Goal: Task Accomplishment & Management: Complete application form

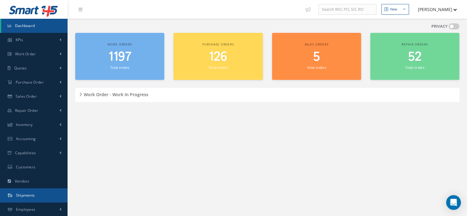
scroll to position [29, 0]
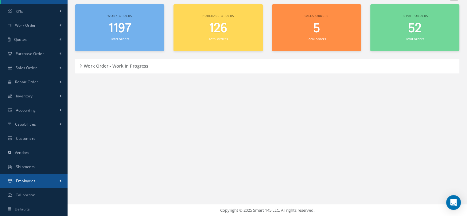
click at [35, 180] on span "Employees" at bounding box center [26, 180] width 20 height 5
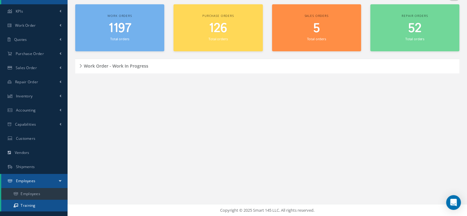
click at [26, 203] on link "Training" at bounding box center [34, 205] width 66 height 12
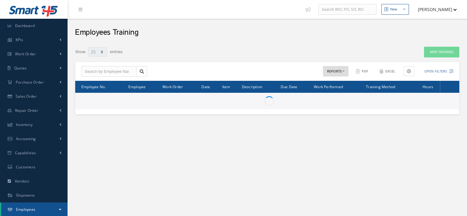
select select "25"
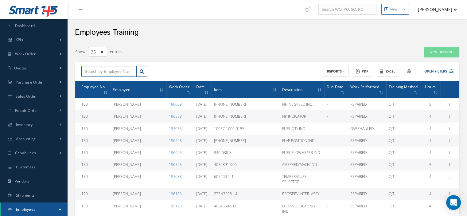
click at [92, 73] on input "text" at bounding box center [108, 71] width 55 height 11
type input "c"
type input "ca"
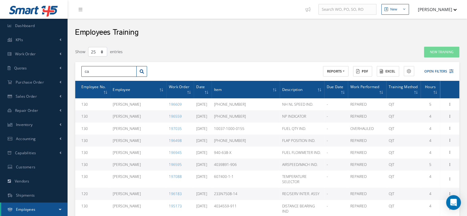
type input "car"
type input "carl"
type input "carlo"
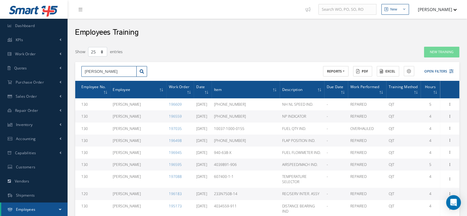
type input "carlo"
type input "carlos"
click at [114, 79] on div "[PERSON_NAME]" at bounding box center [109, 82] width 48 height 6
type input "[PERSON_NAME]"
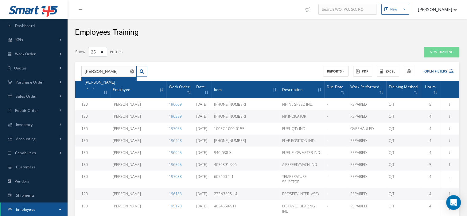
type input "[PERSON_NAME]"
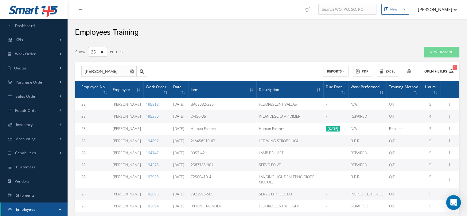
click at [450, 70] on icon "1" at bounding box center [451, 71] width 4 height 4
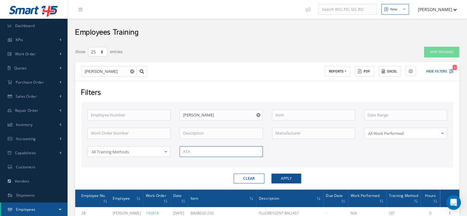
click at [192, 152] on input "text" at bounding box center [220, 151] width 83 height 11
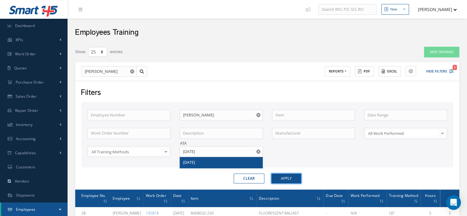
drag, startPoint x: 293, startPoint y: 179, endPoint x: 295, endPoint y: 182, distance: 3.7
click at [294, 181] on button "Apply" at bounding box center [286, 178] width 30 height 10
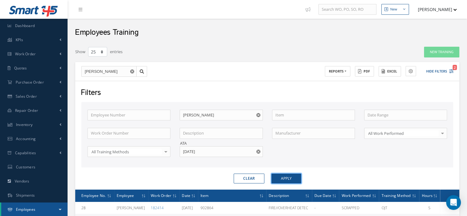
scroll to position [68, 0]
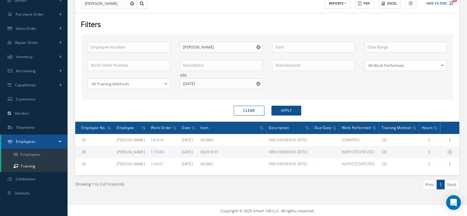
click at [449, 150] on icon at bounding box center [449, 151] width 6 height 5
click at [423, 162] on link "Print" at bounding box center [421, 164] width 48 height 8
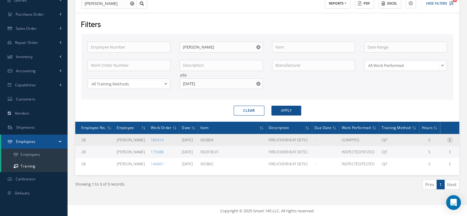
click at [449, 139] on icon at bounding box center [449, 139] width 6 height 5
click at [420, 154] on link "Print" at bounding box center [421, 152] width 48 height 8
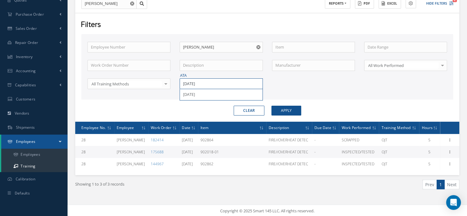
drag, startPoint x: 195, startPoint y: 84, endPoint x: 174, endPoint y: 82, distance: 20.4
click at [176, 82] on div "ATA 26-10-87 26-10-87" at bounding box center [221, 83] width 92 height 11
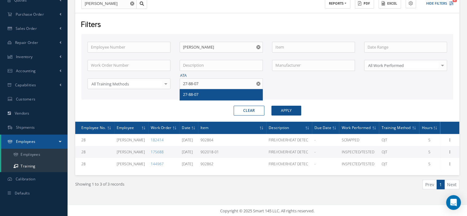
click at [187, 94] on span "27-88-07" at bounding box center [190, 94] width 15 height 6
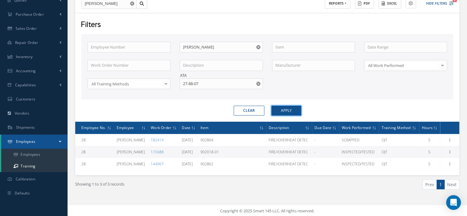
click at [279, 107] on button "Apply" at bounding box center [286, 111] width 30 height 10
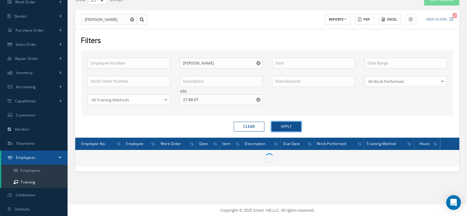
scroll to position [56, 0]
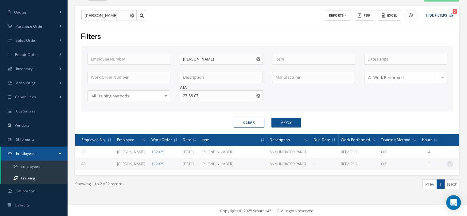
click at [449, 164] on icon at bounding box center [449, 163] width 6 height 5
click at [426, 175] on link "Print" at bounding box center [421, 176] width 48 height 8
drag, startPoint x: 196, startPoint y: 96, endPoint x: 172, endPoint y: 94, distance: 24.9
click at [172, 94] on div "Employee Number Employee Name Carlos Pena Item Work Order Number Description Ma…" at bounding box center [267, 81] width 368 height 55
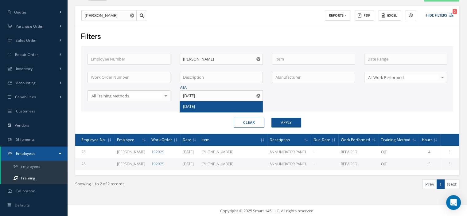
click at [189, 106] on span "29-12-04" at bounding box center [189, 106] width 12 height 6
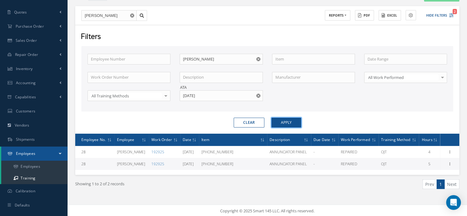
click at [276, 118] on button "Apply" at bounding box center [286, 123] width 30 height 10
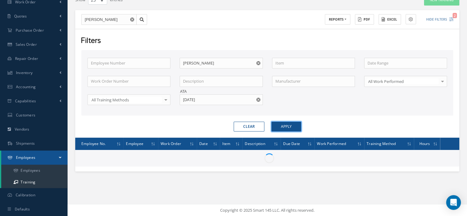
scroll to position [56, 0]
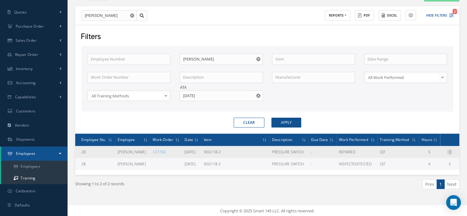
click at [448, 149] on icon at bounding box center [449, 151] width 6 height 5
click at [414, 165] on link "Print" at bounding box center [421, 164] width 48 height 8
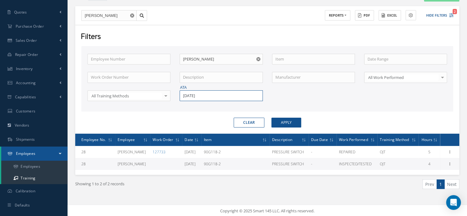
drag, startPoint x: 210, startPoint y: 96, endPoint x: 173, endPoint y: 94, distance: 36.6
click at [173, 94] on div "Employee Number Employee Name Carlos Pena Item Work Order Number Description Ma…" at bounding box center [267, 81] width 368 height 55
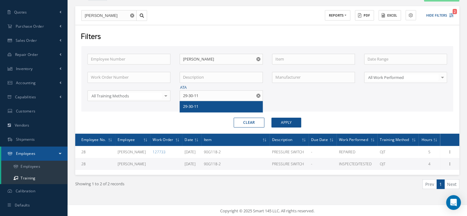
click at [185, 106] on span "29-30-11" at bounding box center [190, 106] width 15 height 6
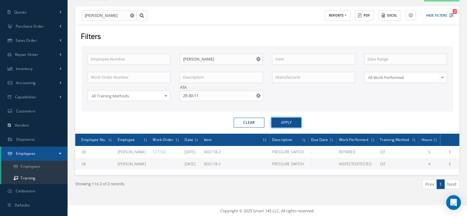
click at [287, 124] on button "Apply" at bounding box center [286, 123] width 30 height 10
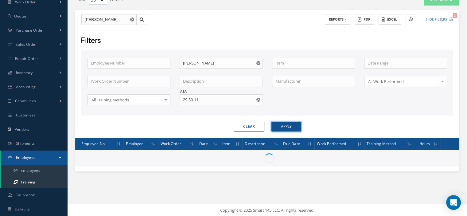
scroll to position [56, 0]
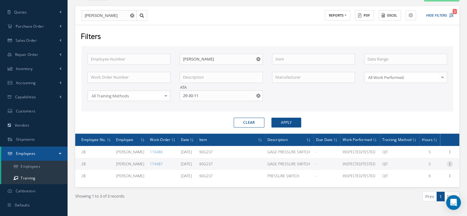
click at [449, 161] on icon at bounding box center [449, 163] width 6 height 5
click at [422, 175] on link "Print" at bounding box center [421, 176] width 48 height 8
drag, startPoint x: 210, startPoint y: 98, endPoint x: 172, endPoint y: 92, distance: 38.4
click at [172, 92] on div "Employee Number Employee Name Carlos Pena Item Work Order Number Description Ma…" at bounding box center [267, 81] width 368 height 55
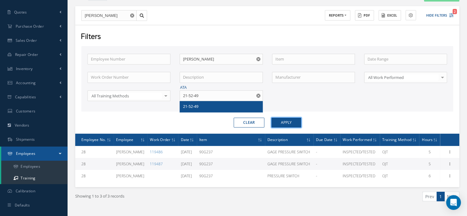
click at [284, 120] on button "Apply" at bounding box center [286, 123] width 30 height 10
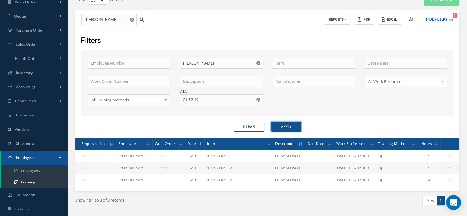
scroll to position [56, 0]
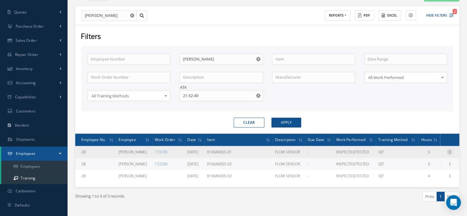
click at [448, 152] on icon at bounding box center [449, 151] width 6 height 5
click at [419, 161] on link "Print" at bounding box center [421, 164] width 48 height 8
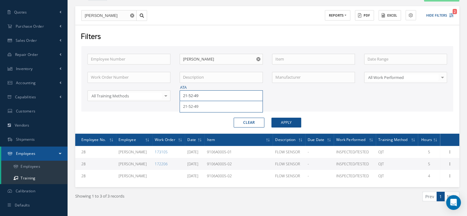
drag, startPoint x: 220, startPoint y: 98, endPoint x: 183, endPoint y: 95, distance: 37.5
click at [183, 95] on input "21-52-49" at bounding box center [220, 95] width 83 height 11
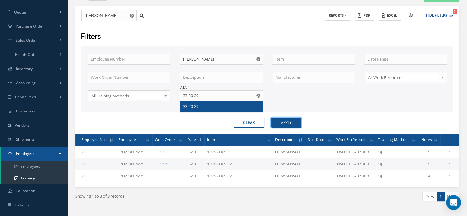
click at [287, 119] on button "Apply" at bounding box center [286, 123] width 30 height 10
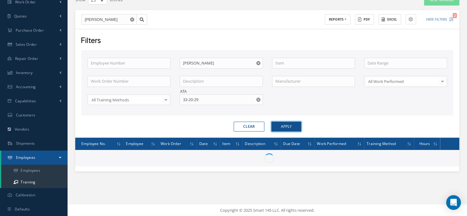
scroll to position [56, 0]
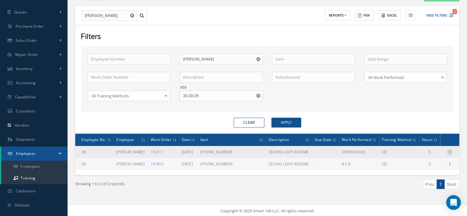
click at [450, 151] on icon at bounding box center [449, 151] width 6 height 5
click at [420, 163] on link "Print" at bounding box center [421, 164] width 48 height 8
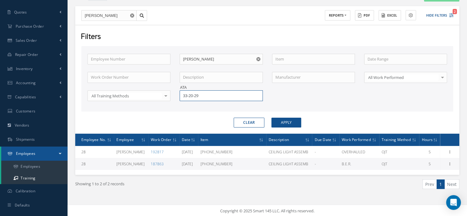
drag, startPoint x: 189, startPoint y: 95, endPoint x: 151, endPoint y: 94, distance: 37.8
click at [151, 94] on div "Employee Number Employee Name Carlos Pena Item Work Order Number Description Ma…" at bounding box center [267, 81] width 368 height 55
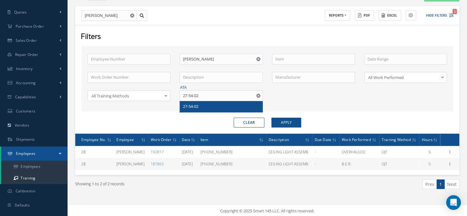
click at [201, 106] on div "27-54-02" at bounding box center [221, 106] width 76 height 6
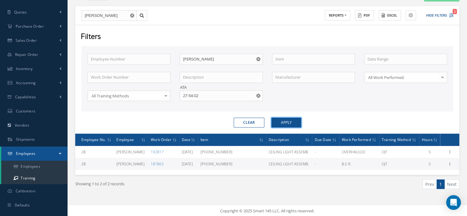
click at [286, 122] on button "Apply" at bounding box center [286, 123] width 30 height 10
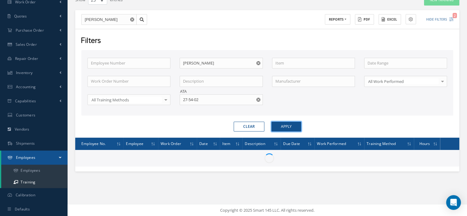
scroll to position [56, 0]
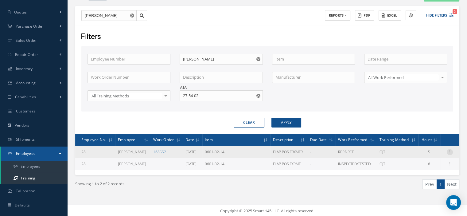
click at [449, 151] on icon at bounding box center [449, 151] width 6 height 5
click at [417, 162] on link "Print" at bounding box center [421, 164] width 48 height 8
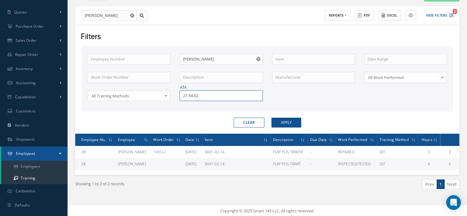
drag, startPoint x: 204, startPoint y: 95, endPoint x: 181, endPoint y: 97, distance: 22.8
click at [181, 97] on input "27-54-02" at bounding box center [220, 95] width 83 height 11
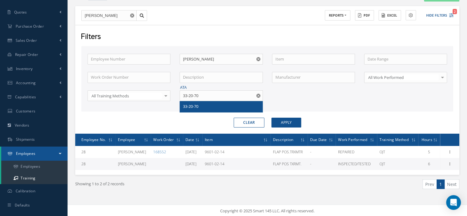
click at [189, 106] on span "33-20-70" at bounding box center [190, 106] width 15 height 6
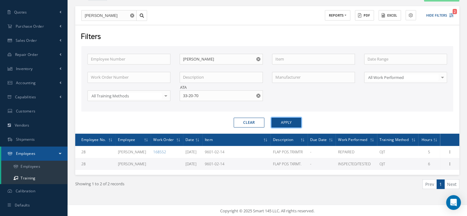
click at [286, 123] on button "Apply" at bounding box center [286, 123] width 30 height 10
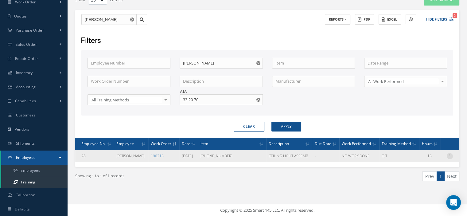
click at [449, 156] on icon at bounding box center [449, 155] width 6 height 5
click at [422, 168] on link "Print" at bounding box center [421, 168] width 48 height 8
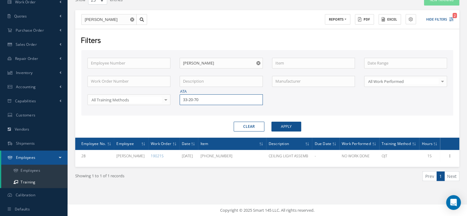
drag, startPoint x: 197, startPoint y: 100, endPoint x: 160, endPoint y: 101, distance: 37.1
click at [165, 102] on div "Employee Number Employee Name Carlos Pena Item Work Order Number Description Ma…" at bounding box center [267, 85] width 368 height 55
drag, startPoint x: 184, startPoint y: 113, endPoint x: 197, endPoint y: 118, distance: 13.9
click at [185, 113] on div "33-20-30" at bounding box center [221, 110] width 82 height 11
click at [283, 126] on button "Apply" at bounding box center [286, 127] width 30 height 10
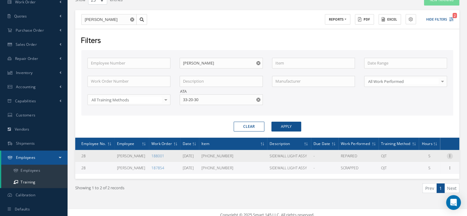
click at [450, 155] on icon at bounding box center [449, 155] width 6 height 5
click at [428, 164] on link "Print" at bounding box center [421, 168] width 48 height 8
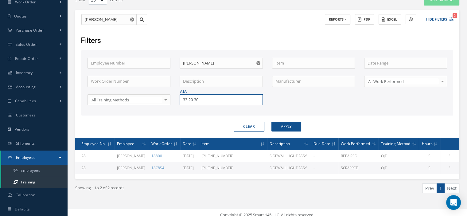
drag, startPoint x: 201, startPoint y: 99, endPoint x: 174, endPoint y: 97, distance: 27.1
click at [174, 97] on div "Employee Number Employee Name Carlos Pena Item Work Order Number Description Ma…" at bounding box center [267, 85] width 368 height 55
click at [207, 107] on div "33-20-43" at bounding box center [221, 110] width 76 height 6
click at [281, 125] on button "Apply" at bounding box center [286, 127] width 30 height 10
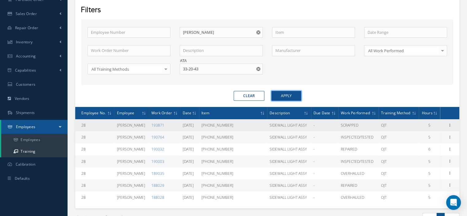
scroll to position [113, 0]
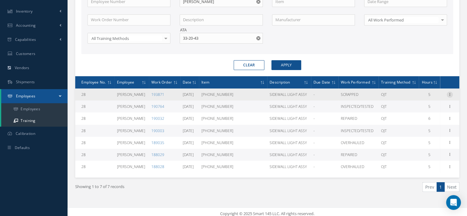
click at [448, 93] on icon at bounding box center [449, 93] width 6 height 5
click at [411, 106] on link "Print" at bounding box center [421, 106] width 48 height 8
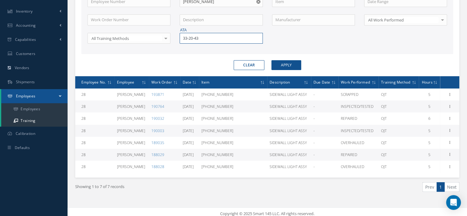
drag, startPoint x: 210, startPoint y: 40, endPoint x: 190, endPoint y: 39, distance: 20.0
click at [190, 39] on input "33-20-43" at bounding box center [220, 38] width 83 height 11
click at [448, 104] on icon at bounding box center [449, 105] width 6 height 5
click at [420, 115] on link "Print" at bounding box center [421, 118] width 48 height 8
drag, startPoint x: 204, startPoint y: 38, endPoint x: 184, endPoint y: 35, distance: 19.8
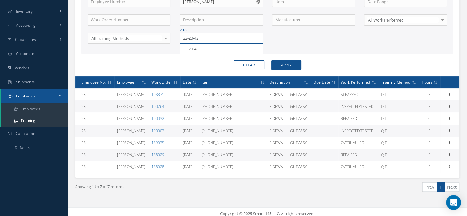
click at [184, 35] on input "33-20-43" at bounding box center [220, 38] width 83 height 11
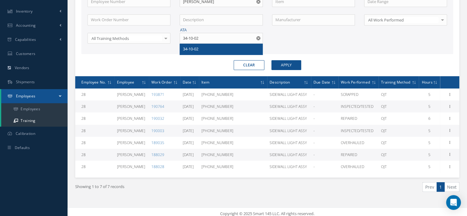
click at [192, 52] on div "34-10-02" at bounding box center [221, 49] width 82 height 11
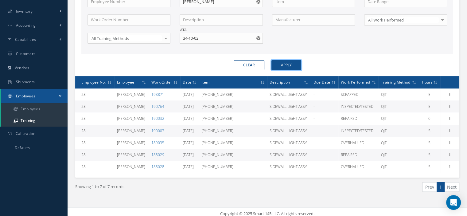
click at [282, 66] on button "Apply" at bounding box center [286, 65] width 30 height 10
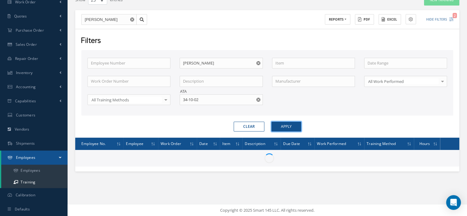
scroll to position [68, 0]
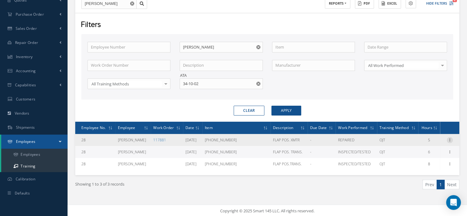
click at [448, 137] on icon at bounding box center [449, 139] width 6 height 5
click at [428, 150] on link "Print" at bounding box center [421, 152] width 48 height 8
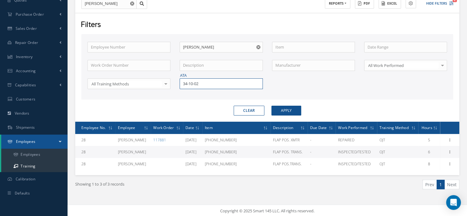
drag, startPoint x: 218, startPoint y: 81, endPoint x: 183, endPoint y: 82, distance: 35.6
click at [183, 82] on input "34-10-02" at bounding box center [220, 83] width 83 height 11
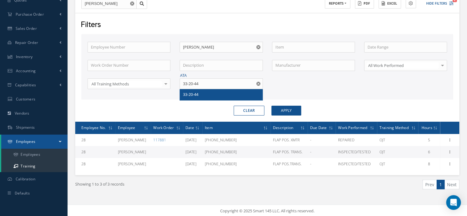
click at [192, 91] on span "33-20-44" at bounding box center [190, 94] width 15 height 6
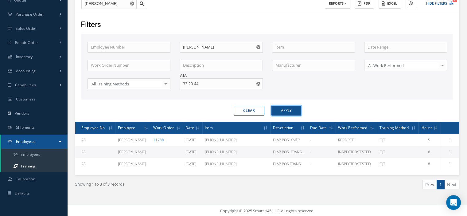
click at [280, 110] on button "Apply" at bounding box center [286, 111] width 30 height 10
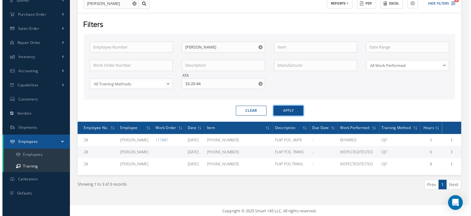
scroll to position [52, 0]
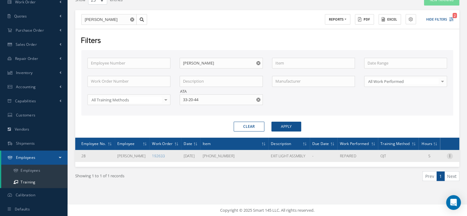
click at [449, 156] on icon at bounding box center [449, 155] width 6 height 5
click at [419, 166] on link "Print" at bounding box center [421, 168] width 48 height 8
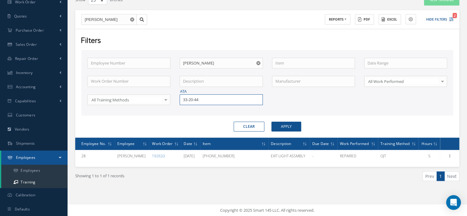
drag, startPoint x: 207, startPoint y: 102, endPoint x: 177, endPoint y: 102, distance: 30.4
click at [177, 102] on div "ATA 33-20-44" at bounding box center [221, 99] width 92 height 11
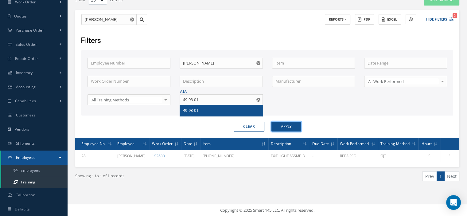
click at [289, 128] on button "Apply" at bounding box center [286, 127] width 30 height 10
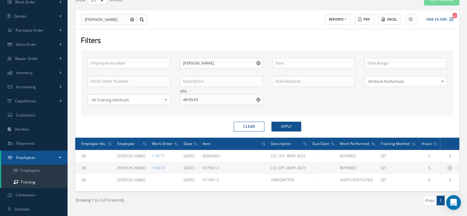
click at [451, 168] on icon at bounding box center [449, 167] width 6 height 5
click at [425, 178] on link "Print" at bounding box center [421, 180] width 48 height 8
drag, startPoint x: 209, startPoint y: 100, endPoint x: 178, endPoint y: 104, distance: 30.9
click at [178, 104] on div "ATA 49-93-01 49-93-01" at bounding box center [221, 99] width 92 height 11
click at [195, 112] on span "33-20-75" at bounding box center [190, 110] width 15 height 6
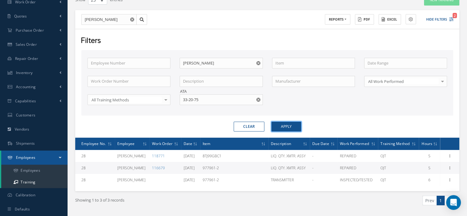
click at [288, 124] on button "Apply" at bounding box center [286, 127] width 30 height 10
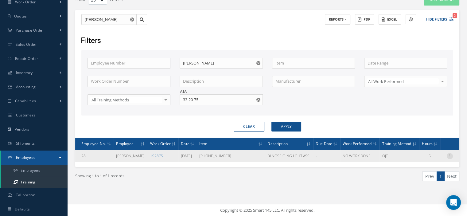
click at [450, 154] on icon at bounding box center [449, 155] width 6 height 5
click at [414, 165] on link "Print" at bounding box center [421, 168] width 48 height 8
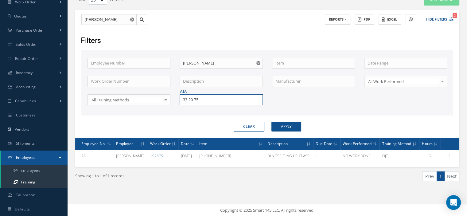
drag, startPoint x: 201, startPoint y: 98, endPoint x: 164, endPoint y: 98, distance: 37.4
click at [164, 98] on div "Employee Number Employee Name Carlos Pena Item Work Order Number Description Ma…" at bounding box center [267, 85] width 368 height 55
click at [185, 105] on div "33-11-23" at bounding box center [221, 110] width 82 height 11
click at [292, 127] on button "Apply" at bounding box center [286, 127] width 30 height 10
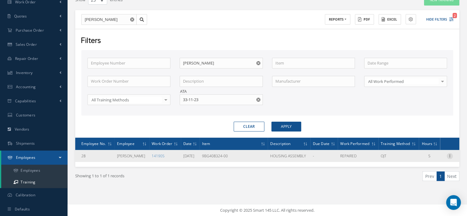
click at [448, 153] on icon at bounding box center [449, 155] width 6 height 5
click at [422, 166] on link "Print" at bounding box center [421, 168] width 48 height 8
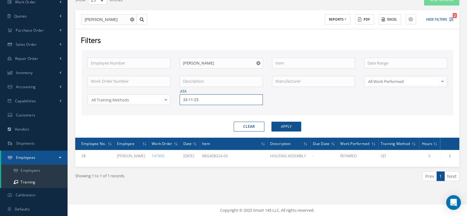
drag, startPoint x: 205, startPoint y: 99, endPoint x: 180, endPoint y: 98, distance: 24.9
click at [180, 98] on input "33-11-23" at bounding box center [220, 99] width 83 height 11
click at [192, 111] on span "33-47-01" at bounding box center [190, 110] width 15 height 6
click at [283, 125] on button "Apply" at bounding box center [286, 127] width 30 height 10
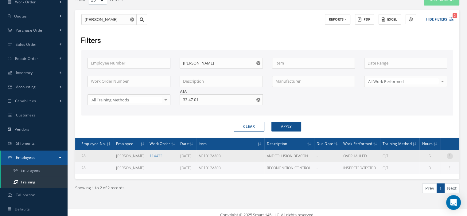
click at [448, 156] on icon at bounding box center [449, 155] width 6 height 5
click at [413, 166] on link "Print" at bounding box center [421, 168] width 48 height 8
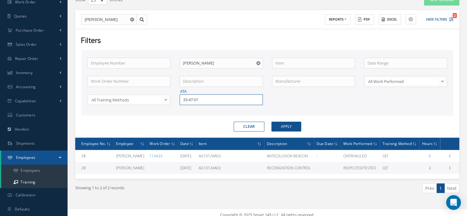
drag, startPoint x: 215, startPoint y: 101, endPoint x: 178, endPoint y: 99, distance: 37.5
click at [178, 99] on div "ATA 33-47-01" at bounding box center [221, 99] width 92 height 11
click at [194, 107] on span "33-47-02" at bounding box center [190, 110] width 15 height 6
click at [278, 122] on button "Apply" at bounding box center [286, 127] width 30 height 10
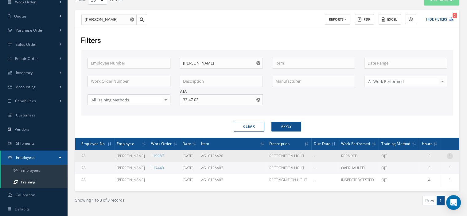
click at [449, 154] on icon at bounding box center [449, 155] width 6 height 5
click at [422, 166] on link "Print" at bounding box center [421, 168] width 48 height 8
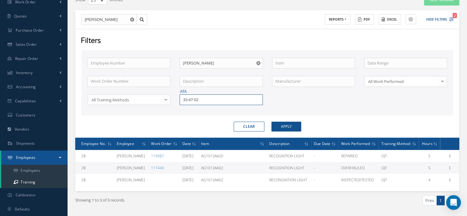
drag, startPoint x: 215, startPoint y: 102, endPoint x: 176, endPoint y: 98, distance: 38.6
click at [177, 97] on div "ATA 33-47-02" at bounding box center [221, 99] width 92 height 11
click at [201, 105] on div "33-47-04" at bounding box center [221, 110] width 82 height 11
click at [280, 128] on button "Apply" at bounding box center [286, 127] width 30 height 10
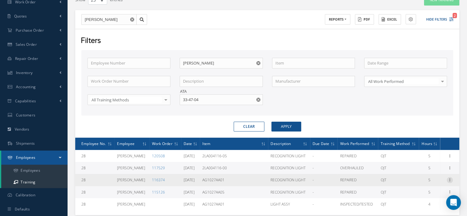
click at [448, 178] on icon at bounding box center [449, 179] width 6 height 5
click at [423, 190] on link "Print" at bounding box center [421, 192] width 48 height 8
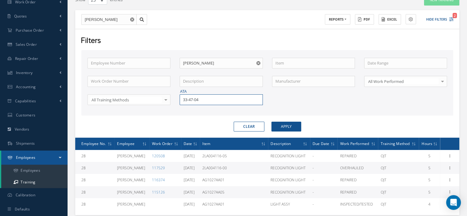
drag, startPoint x: 209, startPoint y: 99, endPoint x: 180, endPoint y: 102, distance: 28.6
click at [180, 102] on input "33-47-04" at bounding box center [220, 99] width 83 height 11
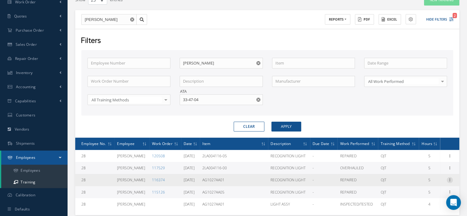
click at [450, 178] on icon at bounding box center [449, 179] width 6 height 5
click at [414, 189] on link "Print" at bounding box center [421, 192] width 48 height 8
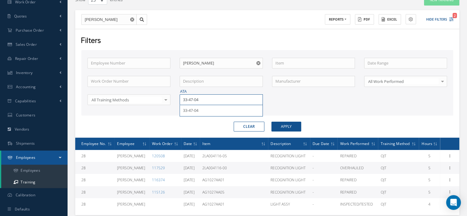
drag, startPoint x: 205, startPoint y: 101, endPoint x: 159, endPoint y: 99, distance: 46.4
click at [159, 99] on div "Employee Number Employee Name Carlos Pena Item Work Order Number Description Ma…" at bounding box center [267, 85] width 368 height 55
click at [183, 108] on span "33-21-44" at bounding box center [190, 110] width 15 height 6
click at [292, 127] on button "Apply" at bounding box center [286, 127] width 30 height 10
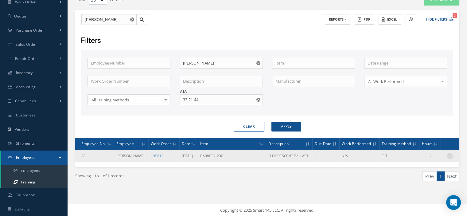
click at [448, 153] on icon at bounding box center [449, 155] width 6 height 5
click at [416, 165] on link "Print" at bounding box center [421, 168] width 48 height 8
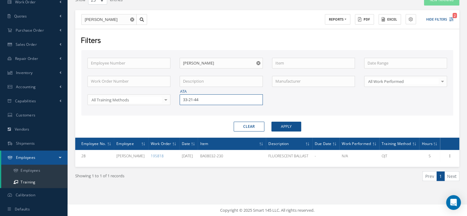
drag, startPoint x: 209, startPoint y: 99, endPoint x: 182, endPoint y: 105, distance: 27.6
click at [182, 105] on div "Employee Number Employee Name Carlos Pena Item Work Order Number Description Ma…" at bounding box center [267, 85] width 368 height 55
click at [191, 107] on span "33-10-01" at bounding box center [190, 110] width 15 height 6
click at [297, 125] on button "Apply" at bounding box center [286, 127] width 30 height 10
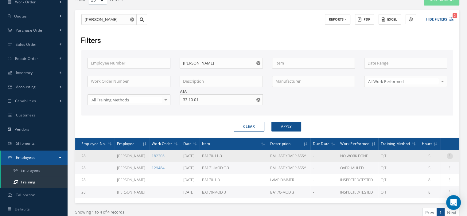
click at [447, 154] on icon at bounding box center [449, 155] width 6 height 5
click at [426, 165] on link "Print" at bounding box center [421, 168] width 48 height 8
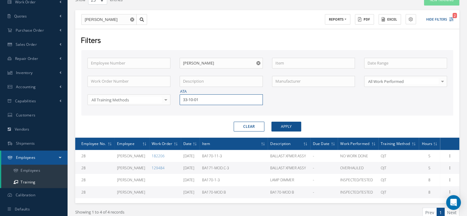
drag, startPoint x: 221, startPoint y: 99, endPoint x: 179, endPoint y: 103, distance: 41.3
click at [179, 103] on input "33-10-01" at bounding box center [220, 99] width 83 height 11
click at [190, 107] on span "27-30-03" at bounding box center [190, 110] width 15 height 6
click at [282, 127] on button "Apply" at bounding box center [286, 127] width 30 height 10
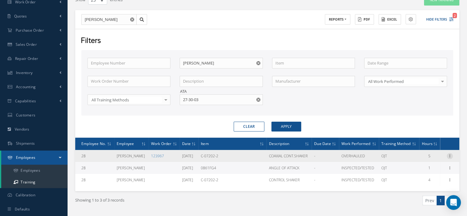
click at [452, 153] on icon at bounding box center [449, 155] width 6 height 5
click at [418, 167] on link "Print" at bounding box center [421, 168] width 48 height 8
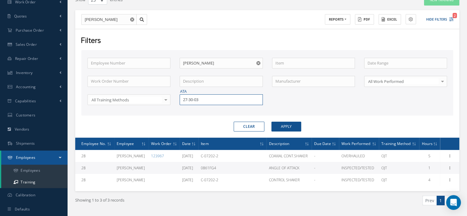
drag, startPoint x: 207, startPoint y: 100, endPoint x: 181, endPoint y: 101, distance: 26.1
click at [182, 100] on input "27-30-03" at bounding box center [220, 99] width 83 height 11
type input "3"
click at [190, 109] on span "27-30-04" at bounding box center [190, 110] width 15 height 6
click at [281, 125] on button "Apply" at bounding box center [286, 127] width 30 height 10
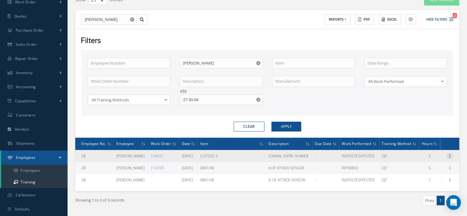
click at [448, 154] on icon at bounding box center [449, 155] width 6 height 5
click at [422, 165] on link "Print" at bounding box center [421, 168] width 48 height 8
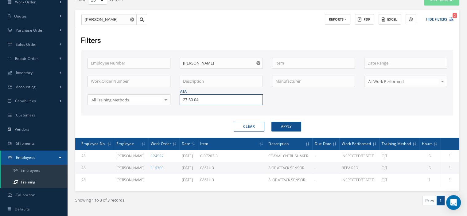
drag, startPoint x: 204, startPoint y: 96, endPoint x: 177, endPoint y: 101, distance: 27.0
click at [177, 101] on div "ATA 27-30-04" at bounding box center [221, 99] width 92 height 11
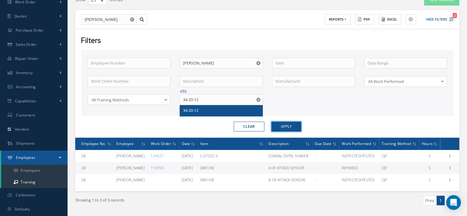
click at [284, 127] on button "Apply" at bounding box center [286, 127] width 30 height 10
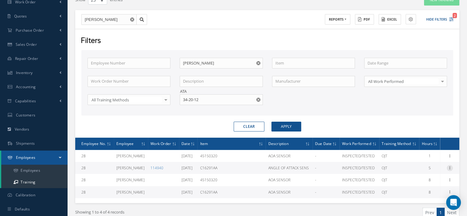
click at [451, 166] on icon at bounding box center [449, 167] width 6 height 5
click at [425, 178] on link "Print" at bounding box center [421, 180] width 48 height 8
drag, startPoint x: 204, startPoint y: 100, endPoint x: 176, endPoint y: 97, distance: 28.4
click at [176, 97] on div "ATA 34-20-12 34-20-12" at bounding box center [221, 99] width 92 height 11
click at [203, 110] on div "31-53-12" at bounding box center [221, 110] width 76 height 6
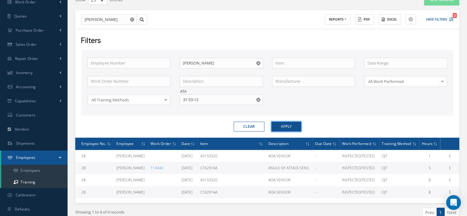
click at [288, 129] on button "Apply" at bounding box center [286, 127] width 30 height 10
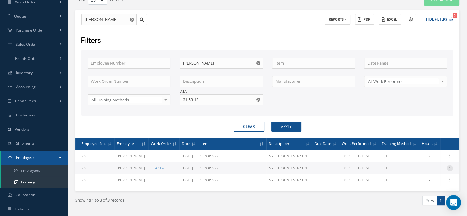
click at [450, 166] on icon at bounding box center [449, 167] width 6 height 5
click at [420, 178] on link "Print" at bounding box center [421, 180] width 48 height 8
drag, startPoint x: 189, startPoint y: 102, endPoint x: 169, endPoint y: 103, distance: 19.7
click at [169, 103] on div "Employee Number Employee Name Carlos Pena Item Work Order Number Description Ma…" at bounding box center [267, 85] width 368 height 55
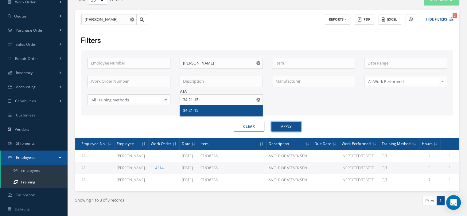
click at [280, 124] on button "Apply" at bounding box center [286, 127] width 30 height 10
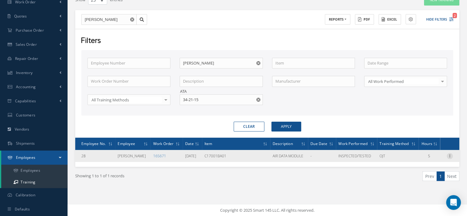
click at [450, 154] on icon at bounding box center [449, 155] width 6 height 5
click at [415, 166] on link "Print" at bounding box center [421, 168] width 48 height 8
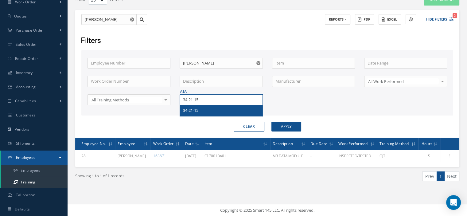
drag, startPoint x: 232, startPoint y: 101, endPoint x: 179, endPoint y: 105, distance: 53.5
click at [181, 105] on div "34-21-15 34-21-15" at bounding box center [220, 99] width 83 height 11
click at [276, 124] on button "Apply" at bounding box center [286, 127] width 30 height 10
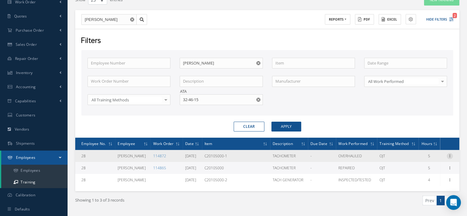
click at [449, 155] on icon at bounding box center [449, 155] width 6 height 5
click at [419, 167] on link "Print" at bounding box center [421, 168] width 48 height 8
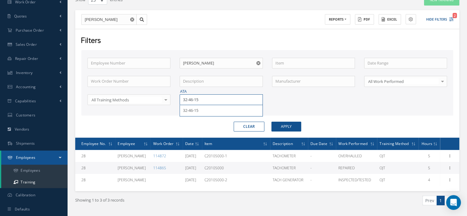
drag, startPoint x: 204, startPoint y: 98, endPoint x: 182, endPoint y: 102, distance: 22.1
click at [182, 102] on input "32-46-15" at bounding box center [220, 99] width 83 height 11
drag, startPoint x: 198, startPoint y: 112, endPoint x: 202, endPoint y: 112, distance: 3.4
click at [195, 112] on span "26-11-15" at bounding box center [189, 110] width 12 height 6
click at [279, 126] on button "Apply" at bounding box center [286, 127] width 30 height 10
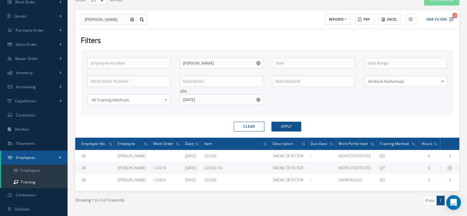
click at [449, 167] on icon at bounding box center [449, 167] width 6 height 5
click at [424, 178] on link "Print" at bounding box center [421, 180] width 48 height 8
drag, startPoint x: 219, startPoint y: 102, endPoint x: 176, endPoint y: 101, distance: 43.3
click at [176, 101] on div "ATA 26-11-15" at bounding box center [221, 99] width 92 height 11
click at [206, 109] on div "33-10-19" at bounding box center [221, 110] width 76 height 6
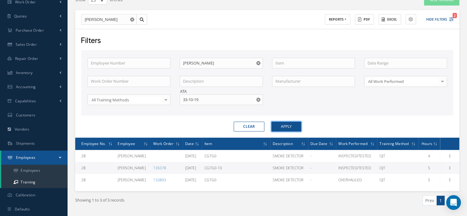
click at [279, 126] on button "Apply" at bounding box center [286, 127] width 30 height 10
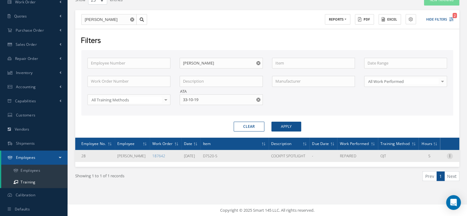
click at [449, 156] on icon at bounding box center [449, 155] width 6 height 5
click at [419, 167] on link "Print" at bounding box center [421, 168] width 48 height 8
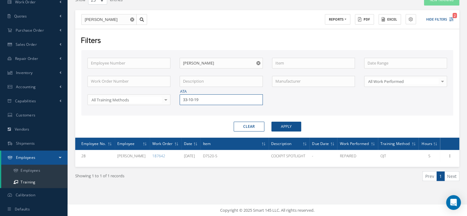
drag, startPoint x: 199, startPoint y: 99, endPoint x: 183, endPoint y: 98, distance: 15.4
click at [183, 98] on input "33-10-19" at bounding box center [220, 99] width 83 height 11
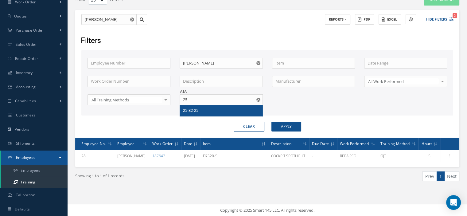
click at [202, 109] on div "25-32-25" at bounding box center [221, 110] width 76 height 6
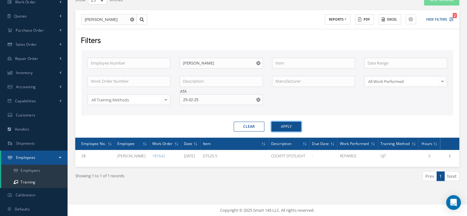
click at [283, 123] on button "Apply" at bounding box center [286, 127] width 30 height 10
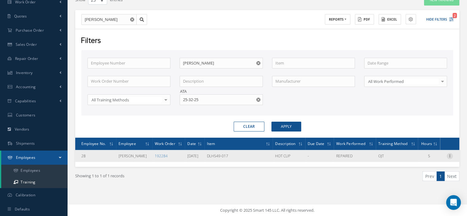
click at [450, 155] on icon at bounding box center [449, 155] width 6 height 5
click at [426, 164] on link "Print" at bounding box center [421, 168] width 48 height 8
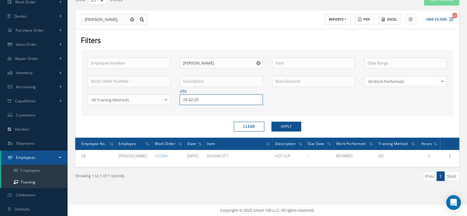
drag, startPoint x: 207, startPoint y: 100, endPoint x: 176, endPoint y: 100, distance: 31.6
click at [182, 97] on input "25-32-25" at bounding box center [220, 99] width 83 height 11
drag, startPoint x: 184, startPoint y: 103, endPoint x: 186, endPoint y: 107, distance: 4.5
click at [185, 105] on div "33-21-02 33-21-02" at bounding box center [220, 99] width 83 height 11
click at [186, 107] on span "33-21-02" at bounding box center [190, 110] width 15 height 6
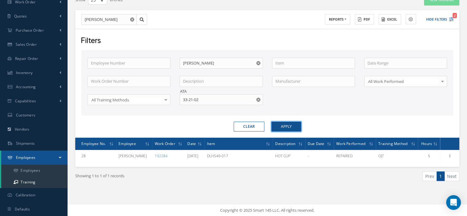
click at [281, 124] on button "Apply" at bounding box center [286, 127] width 30 height 10
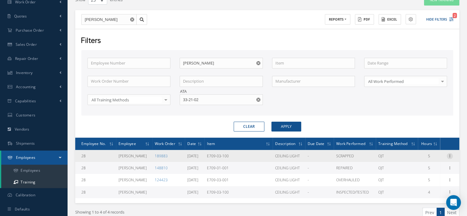
click at [450, 156] on icon at bounding box center [449, 155] width 6 height 5
click at [419, 168] on link "Print" at bounding box center [421, 168] width 48 height 8
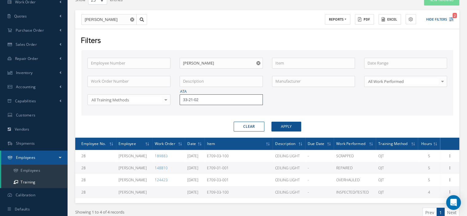
drag, startPoint x: 207, startPoint y: 99, endPoint x: 176, endPoint y: 101, distance: 31.0
click at [179, 101] on div "ATA 33-21-02" at bounding box center [221, 99] width 92 height 11
click at [200, 112] on div "38-10-01" at bounding box center [221, 110] width 76 height 6
click at [276, 124] on button "Apply" at bounding box center [286, 127] width 30 height 10
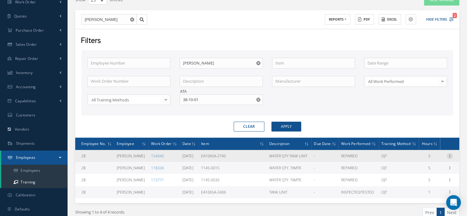
drag, startPoint x: 450, startPoint y: 154, endPoint x: 447, endPoint y: 157, distance: 4.8
click at [450, 154] on icon at bounding box center [449, 155] width 6 height 5
click at [422, 164] on link "Print" at bounding box center [421, 168] width 48 height 8
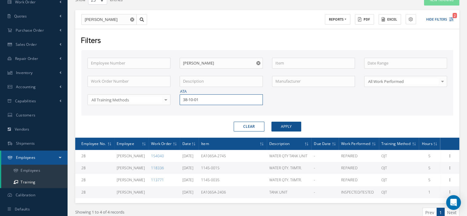
drag, startPoint x: 207, startPoint y: 97, endPoint x: 180, endPoint y: 100, distance: 27.1
click at [180, 100] on input "38-10-01" at bounding box center [220, 99] width 83 height 11
click at [189, 107] on span "26-11-18" at bounding box center [189, 110] width 12 height 6
click at [287, 127] on button "Apply" at bounding box center [286, 127] width 30 height 10
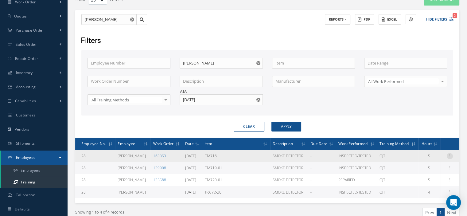
click at [448, 154] on icon at bounding box center [449, 155] width 6 height 5
click at [417, 167] on link "Print" at bounding box center [421, 168] width 48 height 8
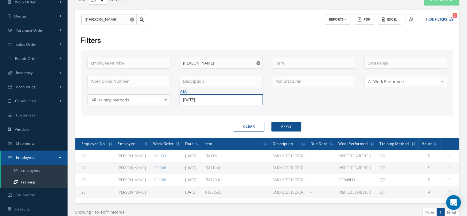
drag, startPoint x: 215, startPoint y: 100, endPoint x: 186, endPoint y: 100, distance: 29.5
click at [187, 100] on input "26-11-18" at bounding box center [220, 99] width 83 height 11
type input "2"
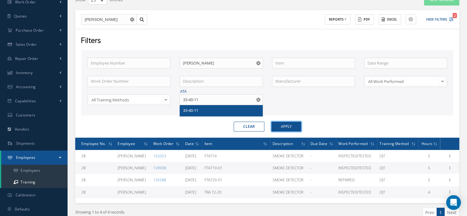
click at [284, 127] on button "Apply" at bounding box center [286, 127] width 30 height 10
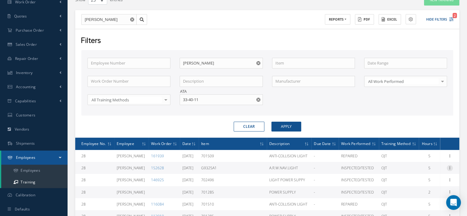
click at [450, 165] on icon at bounding box center [449, 167] width 6 height 5
click at [421, 178] on link "Print" at bounding box center [421, 180] width 48 height 8
drag, startPoint x: 218, startPoint y: 99, endPoint x: 182, endPoint y: 101, distance: 36.6
click at [182, 101] on input "33-40-11" at bounding box center [220, 99] width 83 height 11
drag, startPoint x: 207, startPoint y: 110, endPoint x: 215, endPoint y: 110, distance: 8.0
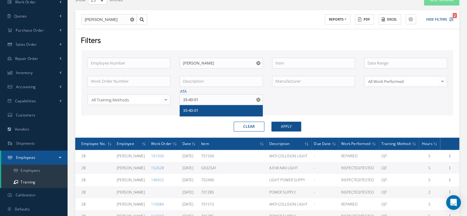
click at [207, 110] on div "33-40-01" at bounding box center [221, 110] width 76 height 6
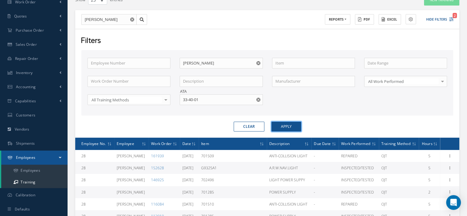
click at [278, 129] on button "Apply" at bounding box center [286, 127] width 30 height 10
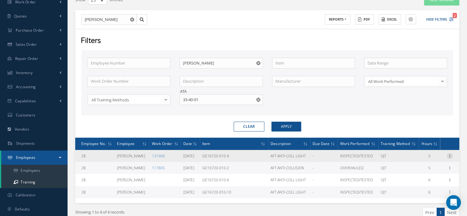
click at [448, 153] on icon at bounding box center [449, 155] width 6 height 5
click at [421, 164] on link "Print" at bounding box center [421, 168] width 48 height 8
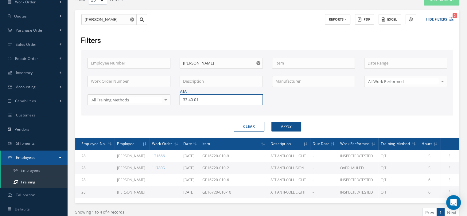
drag, startPoint x: 211, startPoint y: 100, endPoint x: 179, endPoint y: 99, distance: 31.9
click at [179, 99] on div "ATA 33-40-01" at bounding box center [221, 99] width 92 height 11
type input "27-01-02"
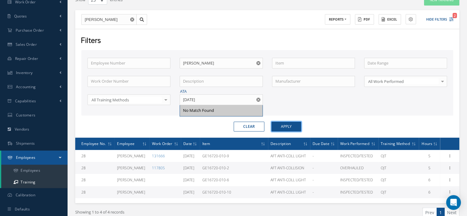
click at [287, 128] on button "Apply" at bounding box center [286, 127] width 30 height 10
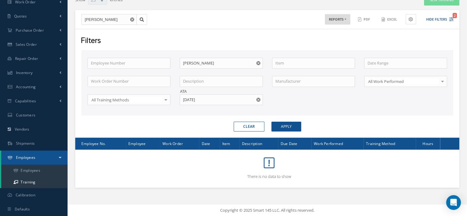
click at [259, 98] on use "Reset" at bounding box center [258, 100] width 4 height 4
click at [280, 63] on input "text" at bounding box center [313, 63] width 83 height 11
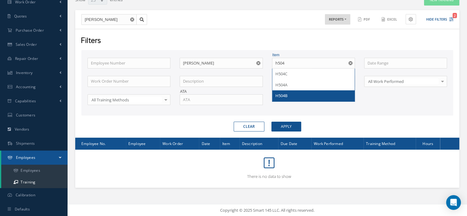
click at [296, 96] on div "H504B" at bounding box center [313, 96] width 76 height 6
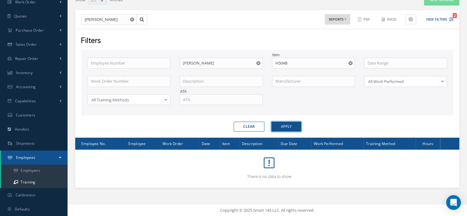
click at [290, 129] on button "Apply" at bounding box center [286, 127] width 30 height 10
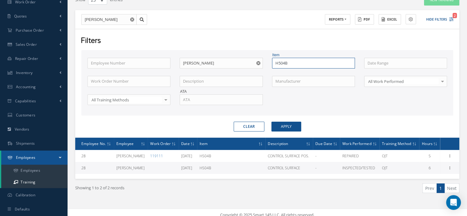
click at [294, 64] on input "H504B" at bounding box center [313, 63] width 83 height 11
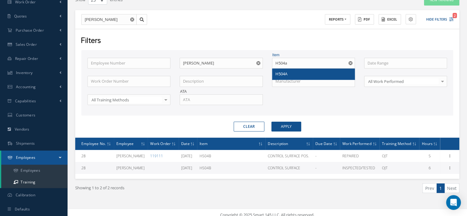
click at [284, 71] on span "H504A" at bounding box center [281, 74] width 12 height 6
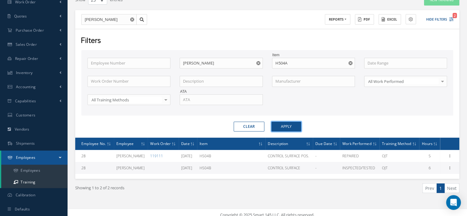
click at [284, 125] on button "Apply" at bounding box center [286, 127] width 30 height 10
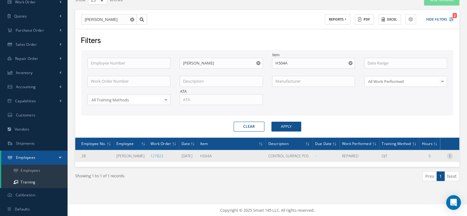
click at [450, 154] on icon at bounding box center [449, 155] width 6 height 5
click at [427, 164] on link "Print" at bounding box center [421, 168] width 48 height 8
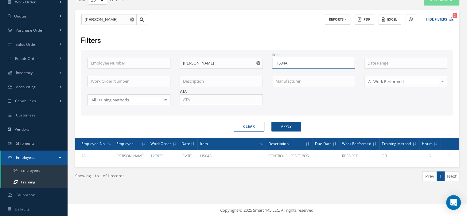
click at [291, 64] on input "H504A" at bounding box center [313, 63] width 83 height 11
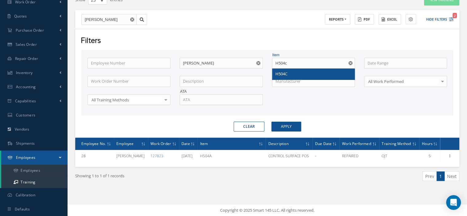
click at [278, 73] on span "H504C" at bounding box center [281, 74] width 12 height 6
type input "H504C"
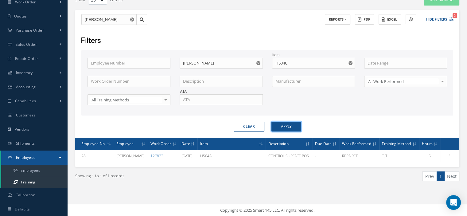
click at [285, 125] on button "Apply" at bounding box center [286, 127] width 30 height 10
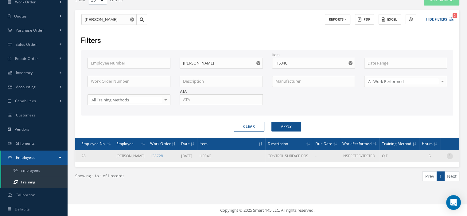
click at [449, 155] on icon at bounding box center [449, 155] width 6 height 5
click at [414, 165] on link "Print" at bounding box center [421, 168] width 48 height 8
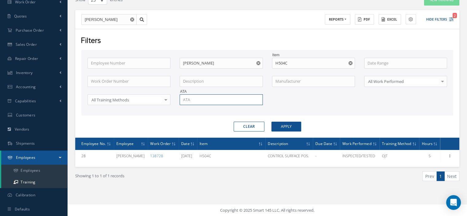
click at [205, 102] on input "text" at bounding box center [220, 99] width 83 height 11
type input "27-01-01"
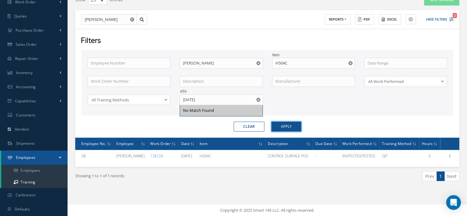
click at [279, 124] on button "Apply" at bounding box center [286, 127] width 30 height 10
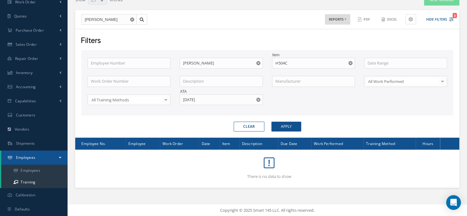
click at [351, 62] on use "Reset" at bounding box center [350, 63] width 4 height 4
click at [277, 125] on button "Apply" at bounding box center [286, 127] width 30 height 10
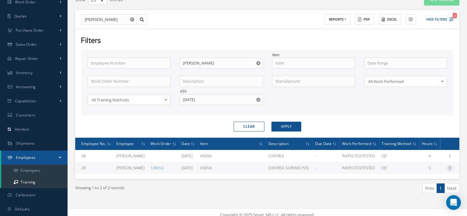
click at [450, 168] on icon at bounding box center [449, 167] width 6 height 5
click at [418, 181] on link "Print" at bounding box center [421, 180] width 48 height 8
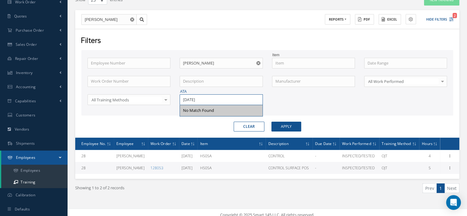
drag, startPoint x: 211, startPoint y: 101, endPoint x: 182, endPoint y: 98, distance: 29.3
click at [182, 98] on input "27-01-01" at bounding box center [220, 99] width 83 height 11
type input "27-01-07"
click at [188, 109] on span "27-01-07" at bounding box center [189, 110] width 12 height 6
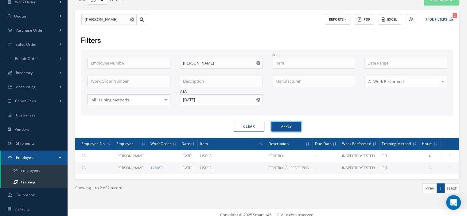
click at [280, 122] on button "Apply" at bounding box center [286, 127] width 30 height 10
click at [257, 95] on button "button" at bounding box center [259, 99] width 8 height 11
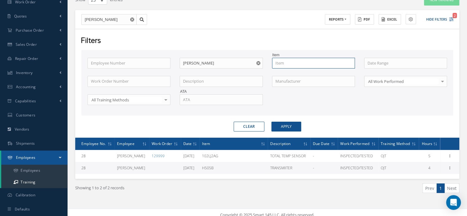
click at [285, 60] on input "text" at bounding box center [313, 63] width 83 height 11
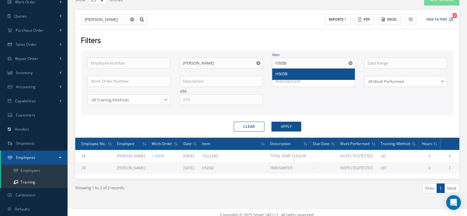
click at [291, 73] on div "H505B" at bounding box center [313, 74] width 76 height 6
type input "H505B"
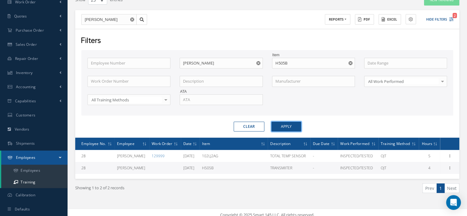
click at [281, 122] on button "Apply" at bounding box center [286, 127] width 30 height 10
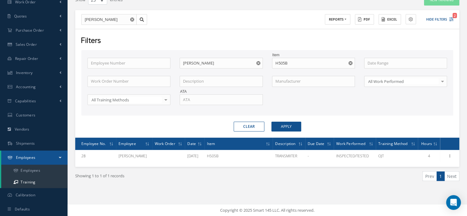
click at [350, 63] on icon "Reset" at bounding box center [350, 63] width 4 height 4
click at [214, 99] on input "text" at bounding box center [220, 99] width 83 height 11
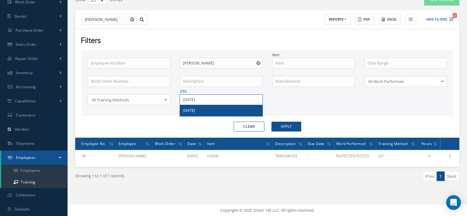
type input "27-01-07"
drag, startPoint x: 212, startPoint y: 111, endPoint x: 221, endPoint y: 119, distance: 12.8
click at [212, 111] on div "27-01-07" at bounding box center [221, 110] width 76 height 6
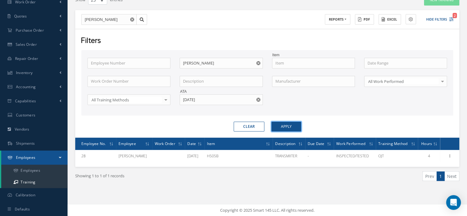
click at [280, 129] on button "Apply" at bounding box center [286, 127] width 30 height 10
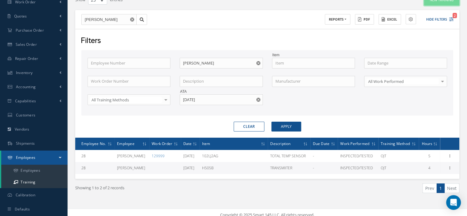
click at [432, 3] on button "New Training" at bounding box center [441, 0] width 35 height 11
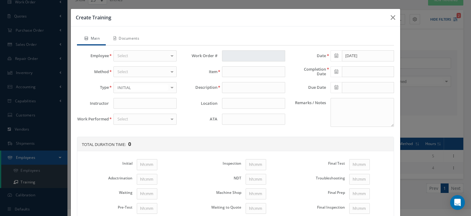
click at [158, 54] on div "Select" at bounding box center [145, 55] width 63 height 11
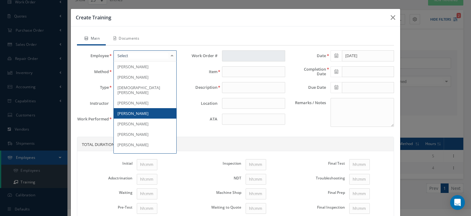
click at [135, 111] on span "[PERSON_NAME]" at bounding box center [145, 113] width 63 height 10
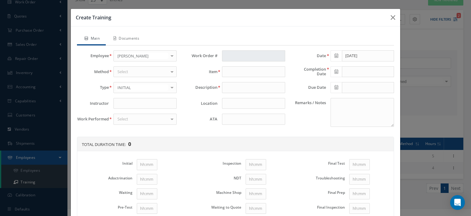
click at [140, 72] on div "Select" at bounding box center [145, 71] width 63 height 11
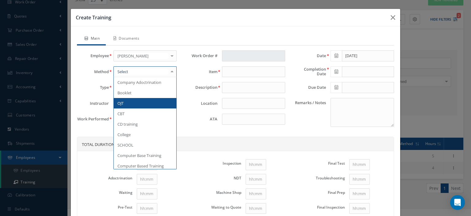
click at [136, 101] on span "OJT" at bounding box center [145, 103] width 63 height 10
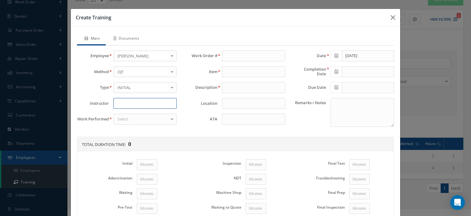
click at [122, 102] on input at bounding box center [145, 103] width 63 height 11
type input "[PERSON_NAME]"
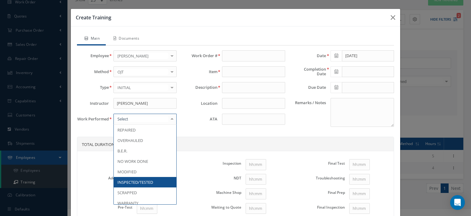
click at [151, 179] on span "INSPECTED/TESTED" at bounding box center [136, 182] width 36 height 6
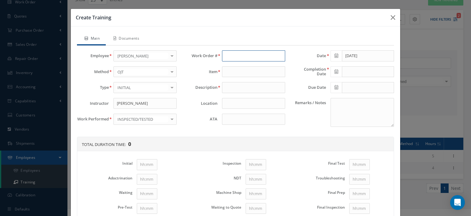
click at [230, 57] on input "text" at bounding box center [253, 55] width 63 height 11
click at [233, 62] on div "126619" at bounding box center [253, 66] width 63 height 11
type input "126619"
click at [239, 120] on input at bounding box center [253, 119] width 63 height 11
type input "H505B"
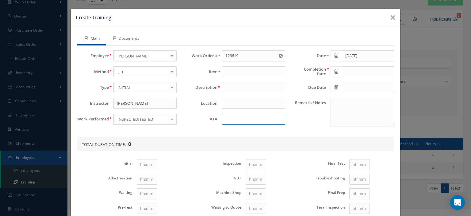
type input "CONTROL SURFACE POS."
type input "27-01-07"
click at [335, 55] on icon at bounding box center [337, 55] width 4 height 4
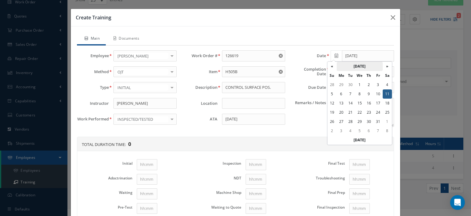
click at [355, 66] on th "October 2025" at bounding box center [360, 66] width 46 height 9
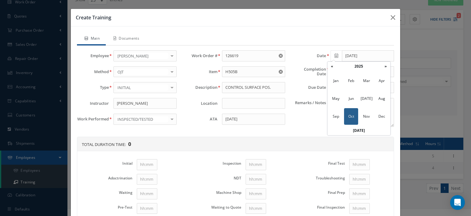
click at [355, 66] on th "2025" at bounding box center [359, 66] width 44 height 9
click at [334, 65] on th "«" at bounding box center [332, 66] width 9 height 9
click at [362, 98] on span "2015" at bounding box center [367, 98] width 14 height 17
click at [351, 83] on span "Feb" at bounding box center [351, 80] width 14 height 17
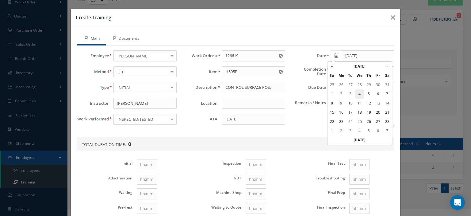
click at [357, 94] on td "4" at bounding box center [359, 93] width 9 height 9
type input "02/04/2015"
click at [335, 72] on icon at bounding box center [337, 71] width 4 height 4
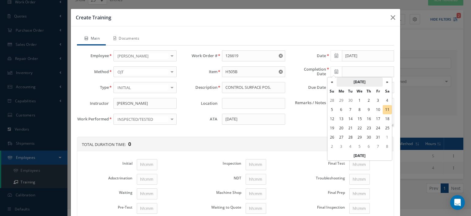
click at [348, 80] on th "October 2025" at bounding box center [360, 81] width 46 height 9
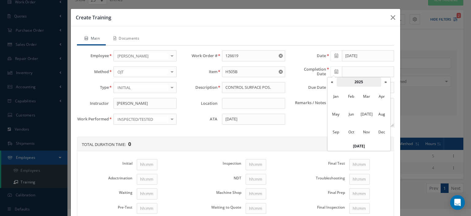
click at [349, 80] on th "2025" at bounding box center [359, 81] width 44 height 9
click at [334, 79] on th "«" at bounding box center [332, 81] width 9 height 9
click at [367, 112] on span "2015" at bounding box center [367, 114] width 14 height 17
click at [352, 97] on span "Feb" at bounding box center [351, 96] width 14 height 17
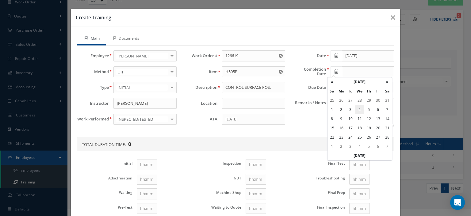
click at [358, 112] on td "4" at bounding box center [359, 109] width 9 height 9
type input "02/04/2015"
click at [348, 113] on textarea "Remarks / Notes" at bounding box center [362, 112] width 63 height 29
paste textarea "Self Training under the supervision of the Chief Inspector"
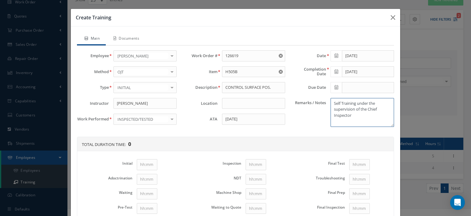
scroll to position [80, 0]
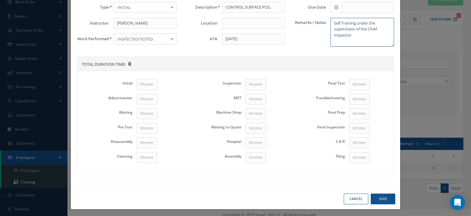
type textarea "Self Training under the supervision of the Chief Inspector"
click at [140, 82] on input "Initial" at bounding box center [147, 84] width 21 height 11
type input "1"
click at [148, 141] on input "Disassembly" at bounding box center [147, 142] width 21 height 11
type input "1"
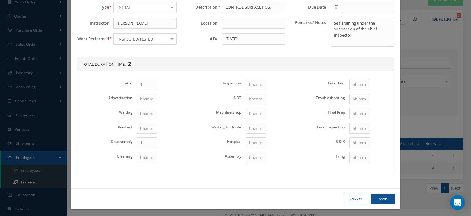
click at [146, 150] on td at bounding box center [157, 157] width 44 height 15
click at [146, 152] on input "Cleaning" at bounding box center [147, 157] width 21 height 11
type input "1"
click at [260, 156] on input "Assembly" at bounding box center [256, 157] width 21 height 11
type input "1"
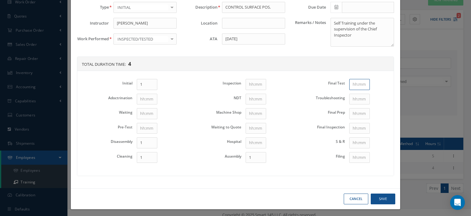
click at [358, 83] on input "Final Test" at bounding box center [359, 84] width 21 height 11
type input "1"
click at [375, 196] on button "Save" at bounding box center [383, 198] width 25 height 11
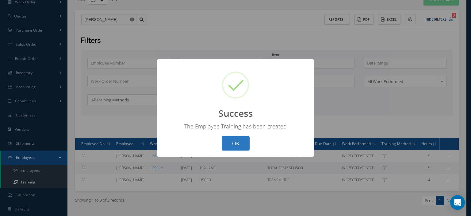
click at [225, 143] on button "OK" at bounding box center [236, 143] width 28 height 14
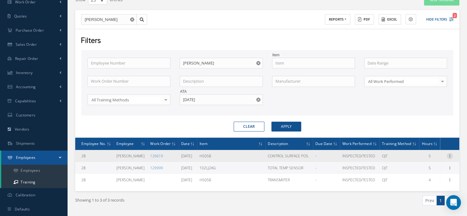
click at [448, 153] on icon at bounding box center [449, 155] width 6 height 5
click at [417, 168] on link "Print" at bounding box center [421, 168] width 48 height 8
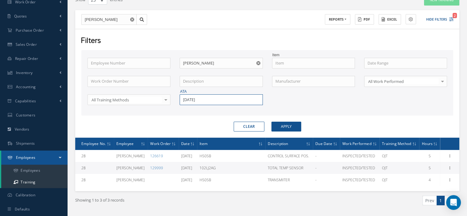
drag, startPoint x: 216, startPoint y: 99, endPoint x: 179, endPoint y: 95, distance: 37.6
click at [179, 95] on div "ATA 27-01-07" at bounding box center [221, 99] width 92 height 11
type input "27-01-06"
click at [200, 107] on div "27-01-06" at bounding box center [221, 110] width 76 height 6
click at [278, 124] on button "Apply" at bounding box center [286, 127] width 30 height 10
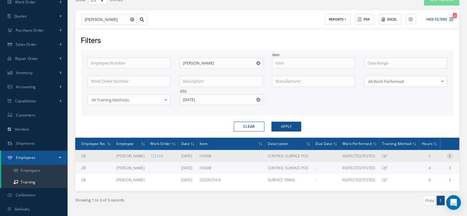
click at [448, 156] on icon at bounding box center [449, 155] width 6 height 5
click at [422, 159] on link "Edit" at bounding box center [421, 160] width 48 height 8
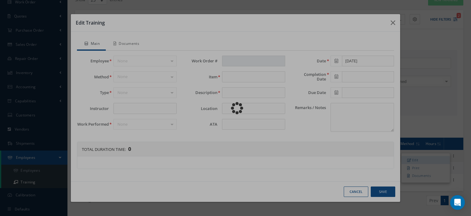
type input "[PERSON_NAME]"
type input "123103"
type input "H509B"
type input "CONTROL SURFACE POS."
type input "27-01-06"
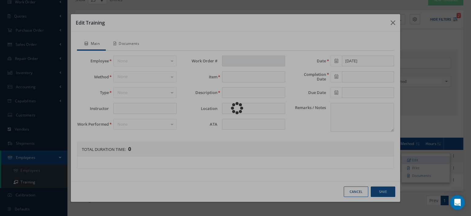
type input "06/30/2014"
type textarea "Self-training under the supervision of the Chief Inspector"
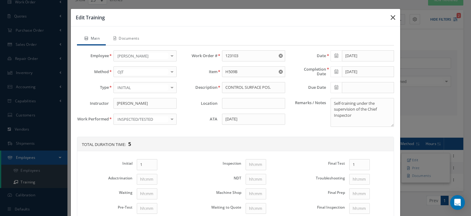
click at [391, 17] on icon "button" at bounding box center [393, 17] width 5 height 7
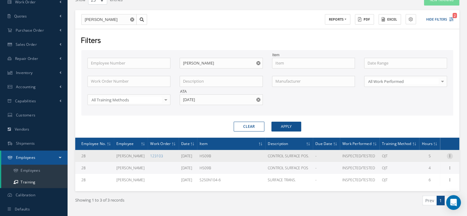
click at [449, 156] on icon at bounding box center [449, 155] width 6 height 5
click at [427, 166] on link "Print" at bounding box center [421, 168] width 48 height 8
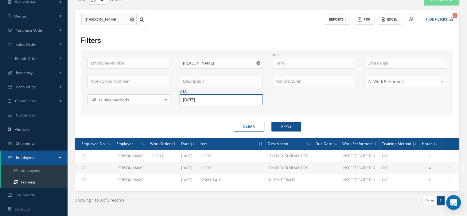
drag, startPoint x: 208, startPoint y: 98, endPoint x: 168, endPoint y: 102, distance: 40.4
click at [168, 102] on div "Employee Number Employee Name Carlos Pena Item Work Order Number Description Ma…" at bounding box center [267, 85] width 368 height 55
click at [196, 113] on div "27-54-04" at bounding box center [221, 110] width 82 height 11
click at [284, 130] on button "Apply" at bounding box center [286, 127] width 30 height 10
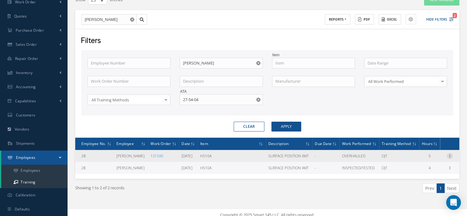
click at [452, 156] on icon at bounding box center [449, 155] width 6 height 5
click at [422, 164] on link "Print" at bounding box center [421, 168] width 48 height 8
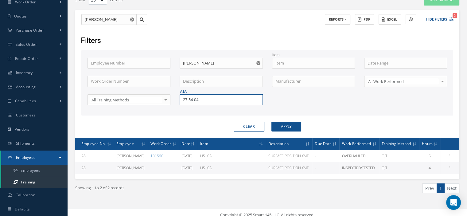
drag, startPoint x: 209, startPoint y: 101, endPoint x: 169, endPoint y: 99, distance: 39.9
click at [169, 99] on div "Employee Number Employee Name Carlos Pena Item Work Order Number Description Ma…" at bounding box center [267, 85] width 368 height 55
click at [187, 107] on span "27-21-01" at bounding box center [190, 110] width 15 height 6
click at [285, 126] on button "Apply" at bounding box center [286, 127] width 30 height 10
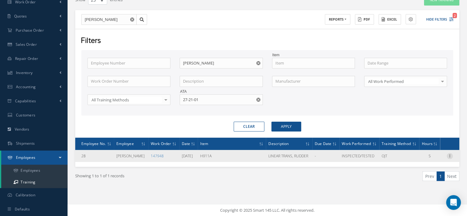
click at [448, 153] on icon at bounding box center [449, 155] width 6 height 5
click at [419, 165] on link "Print" at bounding box center [421, 168] width 48 height 8
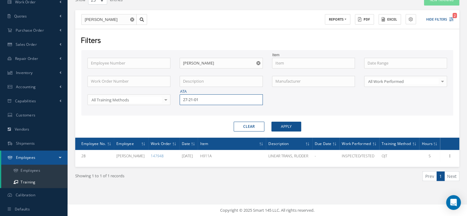
drag, startPoint x: 206, startPoint y: 98, endPoint x: 160, endPoint y: 91, distance: 46.4
click at [160, 91] on div "Employee Number Employee Name Carlos Pena Item Work Order Number Description Ma…" at bounding box center [267, 85] width 368 height 55
click at [190, 109] on span "77-21-05" at bounding box center [190, 110] width 15 height 6
click at [283, 129] on button "Apply" at bounding box center [286, 127] width 30 height 10
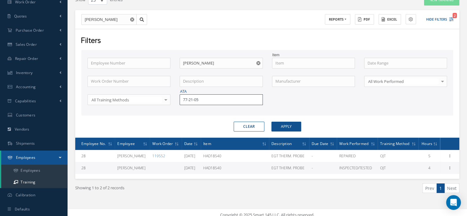
drag, startPoint x: 222, startPoint y: 99, endPoint x: 180, endPoint y: 93, distance: 42.2
click at [181, 94] on div "77-21-05" at bounding box center [220, 99] width 83 height 11
click at [187, 108] on span "22-30-02" at bounding box center [190, 110] width 15 height 6
click at [298, 126] on button "Apply" at bounding box center [286, 127] width 30 height 10
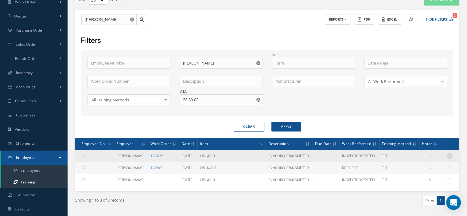
click at [448, 155] on icon at bounding box center [449, 155] width 6 height 5
click at [424, 168] on link "Print" at bounding box center [421, 168] width 48 height 8
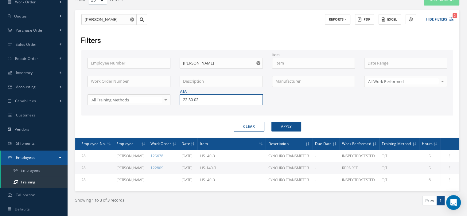
drag, startPoint x: 203, startPoint y: 100, endPoint x: 186, endPoint y: 99, distance: 16.6
click at [186, 99] on input "22-30-02" at bounding box center [220, 99] width 83 height 11
type input "2"
click at [190, 106] on div "32-47-20" at bounding box center [221, 110] width 82 height 11
click at [289, 129] on button "Apply" at bounding box center [286, 127] width 30 height 10
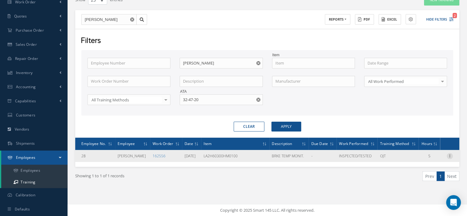
click at [449, 155] on icon at bounding box center [449, 155] width 6 height 5
click at [415, 165] on link "Print" at bounding box center [421, 168] width 48 height 8
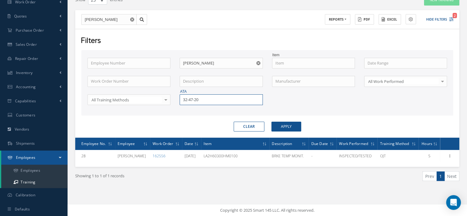
drag, startPoint x: 203, startPoint y: 101, endPoint x: 170, endPoint y: 97, distance: 33.7
click at [170, 97] on div "Employee Number Employee Name Carlos Pena Item Work Order Number Description Ma…" at bounding box center [267, 85] width 368 height 55
click at [199, 105] on div "27-50-2" at bounding box center [221, 110] width 82 height 11
click at [279, 125] on button "Apply" at bounding box center [286, 127] width 30 height 10
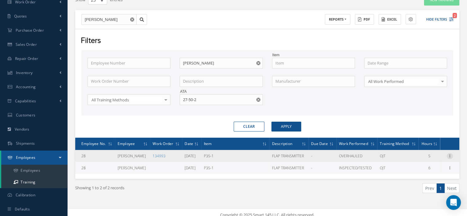
click at [450, 155] on icon at bounding box center [449, 155] width 6 height 5
click at [417, 166] on link "Print" at bounding box center [421, 168] width 48 height 8
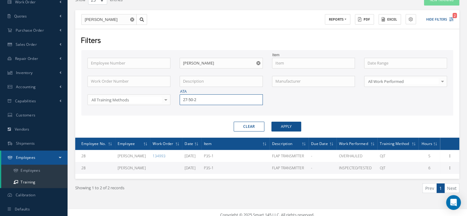
drag, startPoint x: 201, startPoint y: 102, endPoint x: 172, endPoint y: 98, distance: 29.4
click at [172, 98] on div "Employee Number Employee Name Carlos Pena Item Work Order Number Description Ma…" at bounding box center [267, 85] width 368 height 55
click at [191, 105] on div "27-30-01" at bounding box center [221, 110] width 82 height 11
click at [277, 126] on button "Apply" at bounding box center [286, 127] width 30 height 10
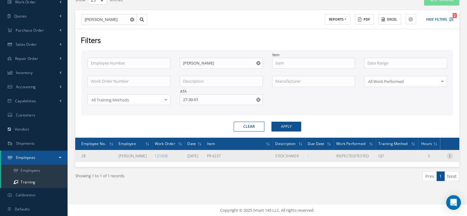
click at [448, 155] on icon at bounding box center [449, 155] width 6 height 5
click at [428, 167] on link "Print" at bounding box center [421, 168] width 48 height 8
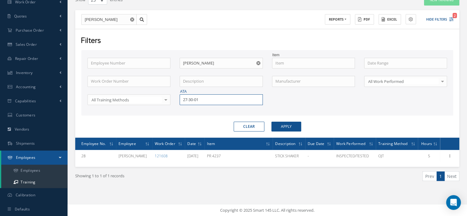
drag, startPoint x: 209, startPoint y: 100, endPoint x: 185, endPoint y: 98, distance: 24.0
click at [185, 98] on input "27-30-01" at bounding box center [220, 99] width 83 height 11
click at [193, 107] on span "26-10-03" at bounding box center [189, 110] width 12 height 6
click at [277, 122] on button "Apply" at bounding box center [286, 127] width 30 height 10
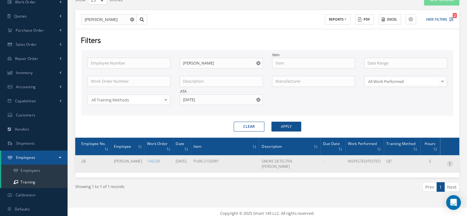
click at [449, 160] on icon at bounding box center [449, 162] width 6 height 5
click at [420, 172] on link "Print" at bounding box center [421, 176] width 48 height 8
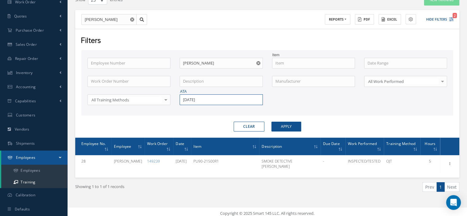
drag, startPoint x: 208, startPoint y: 100, endPoint x: 180, endPoint y: 104, distance: 28.5
click at [180, 104] on input "26-10-03" at bounding box center [220, 99] width 83 height 11
type input "26-10-02"
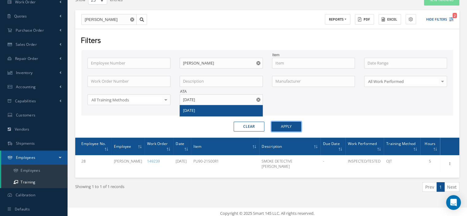
click at [281, 125] on button "Apply" at bounding box center [286, 127] width 30 height 10
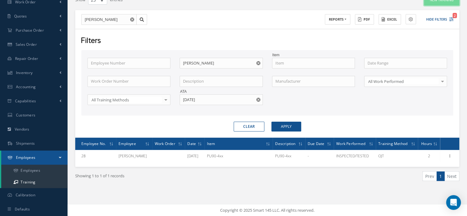
click at [433, 3] on button "New Training" at bounding box center [441, 0] width 35 height 11
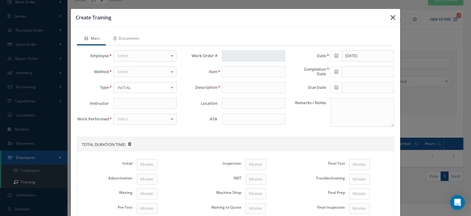
click at [391, 17] on icon "button" at bounding box center [393, 17] width 5 height 7
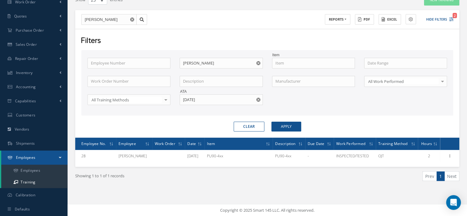
click at [259, 98] on use "Reset" at bounding box center [258, 100] width 4 height 4
click at [279, 62] on input "text" at bounding box center [313, 63] width 83 height 11
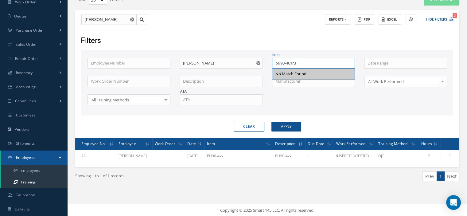
type input "pu90-461r3"
click at [290, 127] on button "Apply" at bounding box center [286, 127] width 30 height 10
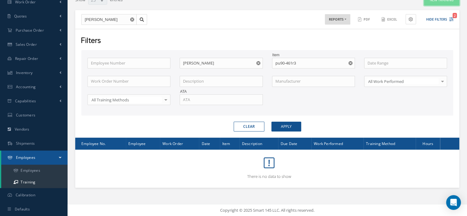
click at [429, 1] on button "New Training" at bounding box center [441, 0] width 35 height 11
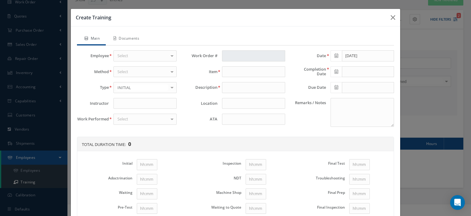
click at [143, 57] on div "Select" at bounding box center [145, 55] width 63 height 11
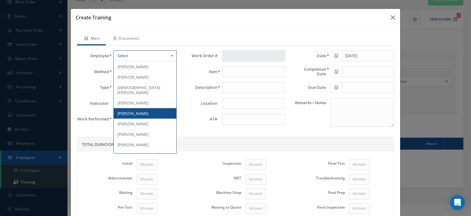
click at [133, 110] on span "[PERSON_NAME]" at bounding box center [133, 113] width 31 height 6
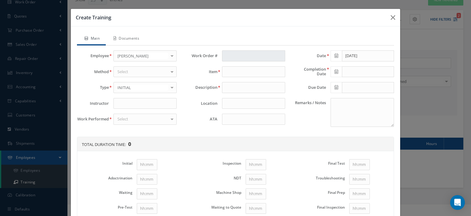
click at [140, 71] on div "Select" at bounding box center [145, 71] width 63 height 11
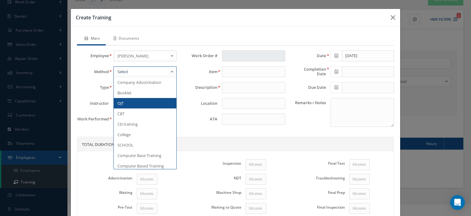
click at [141, 99] on span "OJT" at bounding box center [145, 103] width 63 height 10
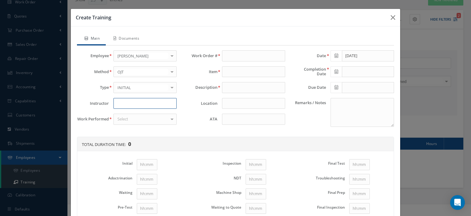
click at [128, 98] on input at bounding box center [145, 103] width 63 height 11
type input "[PERSON_NAME]"
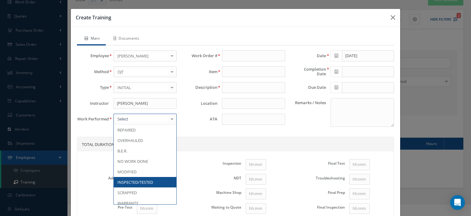
click at [137, 179] on span "INSPECTED/TESTED" at bounding box center [136, 182] width 36 height 6
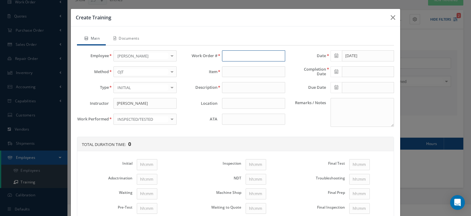
click at [230, 57] on input "text" at bounding box center [253, 55] width 63 height 11
type input "150328"
click at [237, 64] on span "150328" at bounding box center [232, 67] width 13 height 6
type input "PU90-461R3"
type input "SMOKE DETECTOR ASSY"
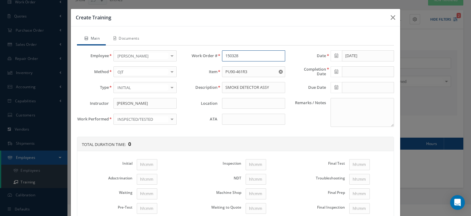
type input "150328"
click at [237, 118] on input at bounding box center [253, 119] width 63 height 11
type input "26-10-02"
click at [335, 53] on icon at bounding box center [337, 55] width 4 height 4
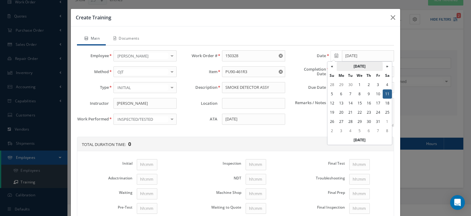
click at [348, 63] on th "October 2025" at bounding box center [360, 66] width 46 height 9
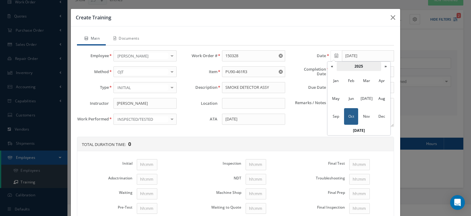
click at [350, 64] on th "2025" at bounding box center [359, 66] width 44 height 9
click at [331, 65] on th "«" at bounding box center [332, 66] width 9 height 9
click at [355, 115] on span "2018" at bounding box center [351, 116] width 14 height 17
click at [372, 120] on span "Nov" at bounding box center [367, 116] width 14 height 17
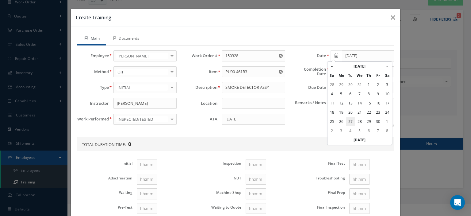
click at [353, 118] on td "27" at bounding box center [350, 121] width 9 height 9
type input "11/27/2018"
click at [335, 70] on icon at bounding box center [337, 71] width 4 height 4
click at [355, 83] on th "February 2015" at bounding box center [360, 81] width 46 height 9
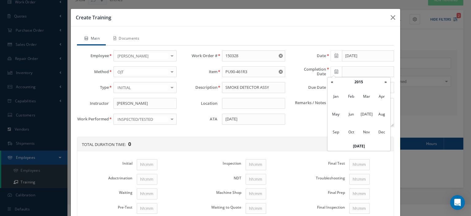
click at [355, 83] on th "2015" at bounding box center [359, 81] width 44 height 9
click at [351, 131] on span "2018" at bounding box center [351, 132] width 14 height 17
click at [364, 130] on span "Nov" at bounding box center [367, 132] width 14 height 17
click at [349, 137] on td "27" at bounding box center [350, 137] width 9 height 9
type input "11/27/2018"
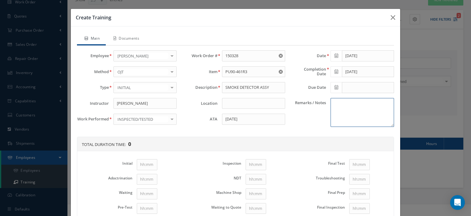
click at [345, 115] on textarea "Remarks / Notes" at bounding box center [362, 112] width 63 height 29
paste textarea "Self Training under the supervision of the Chief Inspector"
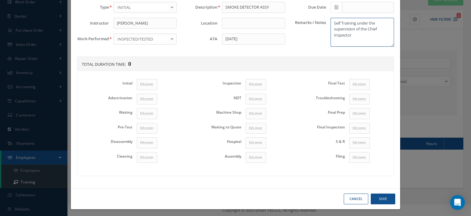
type textarea "Self Training under the supervision of the Chief Inspector"
click at [140, 83] on input "Initial" at bounding box center [147, 84] width 21 height 11
type input "1"
click at [140, 141] on input "Disassembly" at bounding box center [147, 142] width 21 height 11
type input "1"
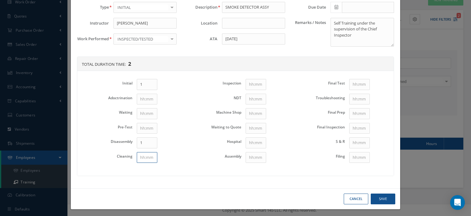
click at [140, 157] on input "Cleaning" at bounding box center [147, 157] width 21 height 11
type input "1"
click at [248, 154] on input "Assembly" at bounding box center [256, 157] width 21 height 11
type input "1"
click at [353, 80] on input "Final Test" at bounding box center [359, 84] width 21 height 11
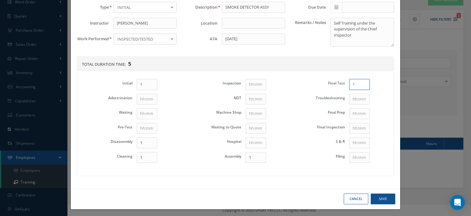
type input "1"
click at [381, 198] on button "Save" at bounding box center [383, 198] width 25 height 11
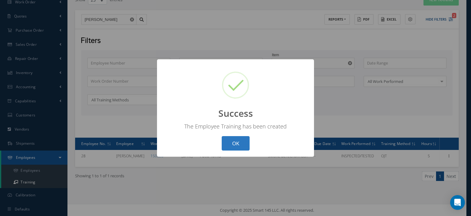
click at [242, 143] on button "OK" at bounding box center [236, 143] width 28 height 14
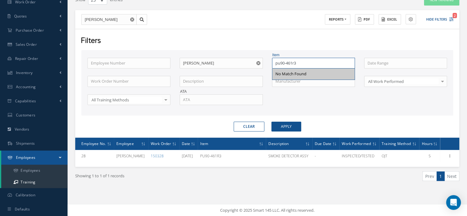
drag, startPoint x: 300, startPoint y: 61, endPoint x: 267, endPoint y: 62, distance: 32.5
click at [267, 62] on div "Item pu90-461r3 No Match Found" at bounding box center [313, 63] width 92 height 11
type input "pu90-461s"
click at [293, 126] on button "Apply" at bounding box center [286, 127] width 30 height 10
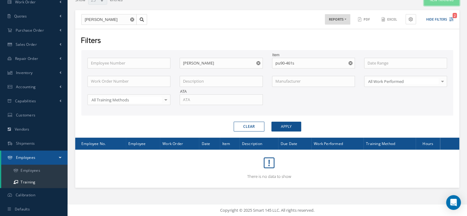
click at [438, 5] on button "New Training" at bounding box center [441, 0] width 35 height 11
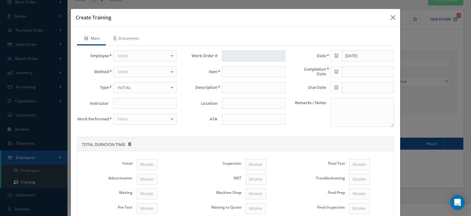
click at [142, 59] on div "Select" at bounding box center [145, 55] width 63 height 11
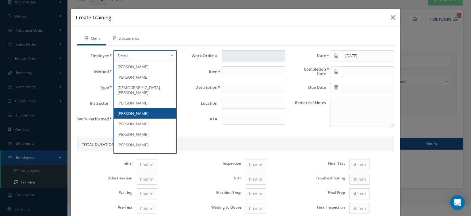
click at [134, 110] on span "[PERSON_NAME]" at bounding box center [133, 113] width 31 height 6
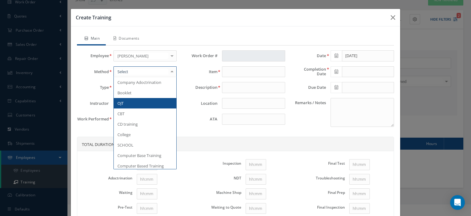
click at [137, 73] on div at bounding box center [145, 71] width 63 height 11
click at [136, 104] on span "OJT" at bounding box center [145, 103] width 63 height 10
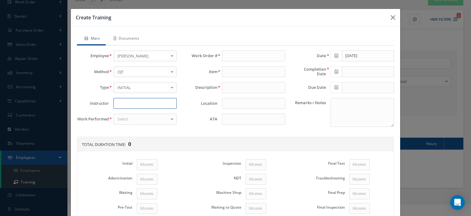
click at [135, 103] on input at bounding box center [145, 103] width 63 height 11
type input "[PERSON_NAME]"
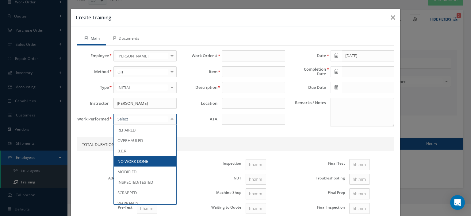
click at [133, 117] on div at bounding box center [145, 119] width 63 height 11
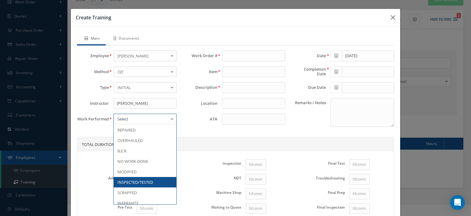
click at [138, 180] on span "INSPECTED/TESTED" at bounding box center [136, 182] width 36 height 6
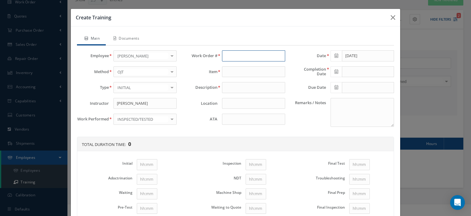
click at [236, 57] on input "text" at bounding box center [253, 55] width 63 height 11
type input "142767"
click at [241, 65] on div "142767" at bounding box center [254, 67] width 56 height 6
type input "PU90-461S"
type input "SMOKE DETECTOR ASSY"
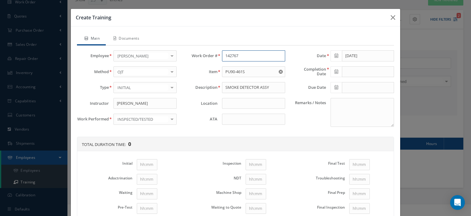
type input "142767"
click at [248, 119] on input at bounding box center [253, 119] width 63 height 11
type input "26-10-02"
click at [333, 52] on span at bounding box center [336, 55] width 11 height 11
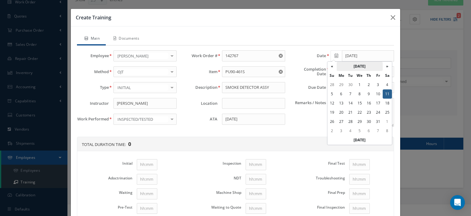
click at [361, 68] on th "October 2025" at bounding box center [360, 66] width 46 height 9
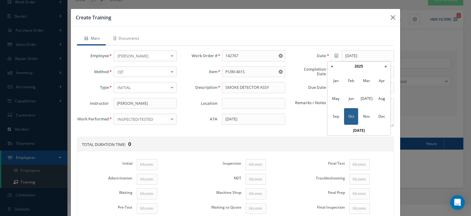
click at [361, 68] on th "2025" at bounding box center [359, 66] width 44 height 9
click at [333, 66] on th "«" at bounding box center [332, 66] width 9 height 9
click at [336, 119] on span "2017" at bounding box center [336, 116] width 14 height 17
click at [347, 115] on span "Oct" at bounding box center [351, 116] width 14 height 17
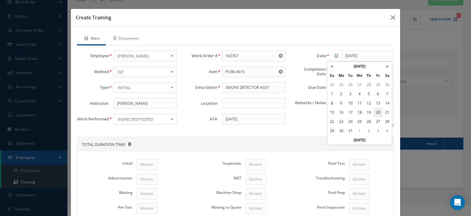
click at [379, 114] on td "20" at bounding box center [378, 112] width 9 height 9
type input "10/20/2017"
click at [335, 70] on icon at bounding box center [337, 71] width 4 height 4
click at [348, 79] on th "November 2018" at bounding box center [360, 81] width 46 height 9
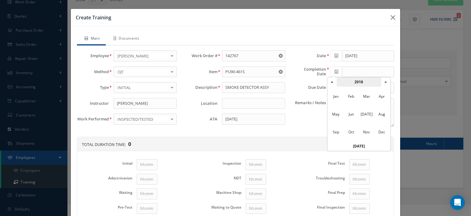
click at [351, 82] on th "2018" at bounding box center [359, 81] width 44 height 9
click at [341, 133] on span "2017" at bounding box center [336, 132] width 14 height 17
click at [354, 135] on span "Oct" at bounding box center [351, 132] width 14 height 17
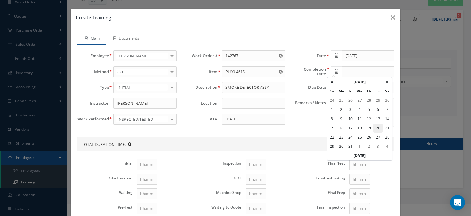
click at [377, 129] on td "20" at bounding box center [378, 127] width 9 height 9
type input "10/20/2017"
click at [355, 111] on textarea "Remarks / Notes" at bounding box center [362, 112] width 63 height 29
paste textarea "Self Training under the supervision of the Chief Inspector"
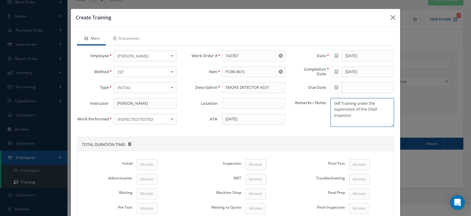
scroll to position [80, 0]
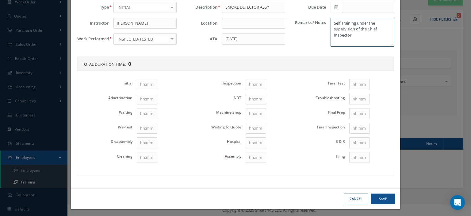
type textarea "Self Training under the supervision of the Chief Inspector"
click at [147, 82] on input "Initial" at bounding box center [147, 84] width 21 height 11
type input "1"
click at [152, 142] on input "Disassembly" at bounding box center [147, 142] width 21 height 11
type input "1"
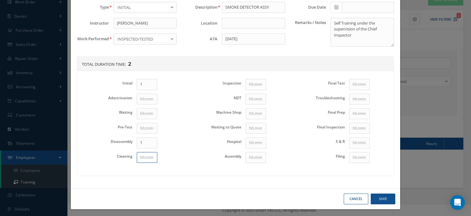
drag, startPoint x: 149, startPoint y: 153, endPoint x: 160, endPoint y: 152, distance: 10.8
click at [150, 153] on input "Cleaning" at bounding box center [147, 157] width 21 height 11
type input "1"
click at [254, 159] on input "Assembly" at bounding box center [256, 157] width 21 height 11
type input "1"
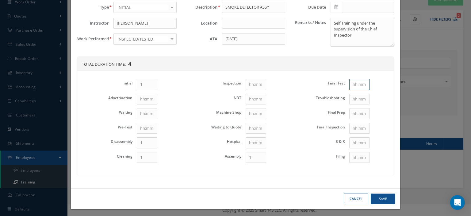
click at [361, 82] on input "Final Test" at bounding box center [359, 84] width 21 height 11
type input "1"
click at [382, 194] on button "Save" at bounding box center [383, 198] width 25 height 11
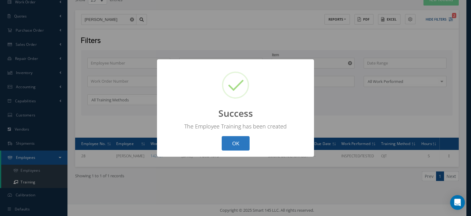
click at [235, 145] on button "OK" at bounding box center [236, 143] width 28 height 14
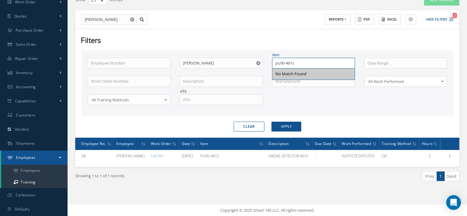
drag, startPoint x: 295, startPoint y: 62, endPoint x: 261, endPoint y: 64, distance: 34.1
click at [261, 64] on div "Employee Number Employee Name Carlos Pena Item pu90-461s No Match Found Work Or…" at bounding box center [267, 85] width 368 height 55
type input "pu90-499r3"
click at [292, 126] on button "Apply" at bounding box center [286, 127] width 30 height 10
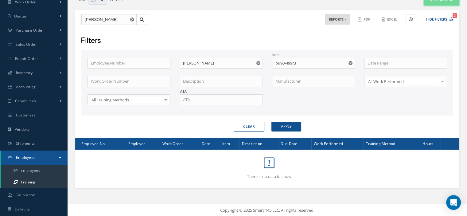
click at [428, 1] on button "New Training" at bounding box center [441, 0] width 35 height 11
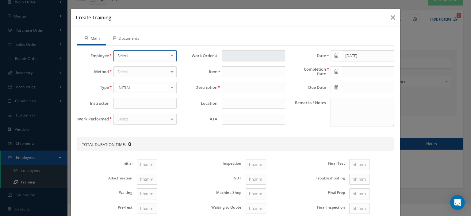
click at [145, 54] on div at bounding box center [145, 55] width 63 height 11
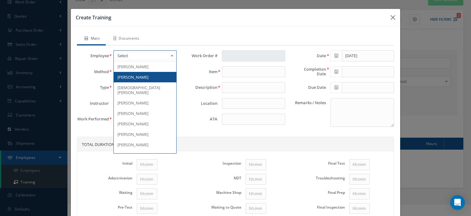
click at [142, 73] on span "[PERSON_NAME]" at bounding box center [145, 77] width 63 height 10
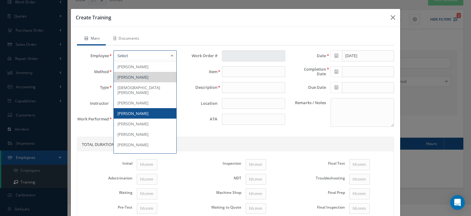
click at [137, 110] on span "[PERSON_NAME]" at bounding box center [133, 113] width 31 height 6
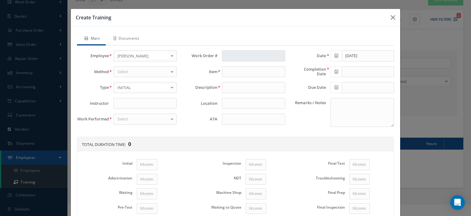
click at [133, 70] on div "Select" at bounding box center [145, 71] width 63 height 11
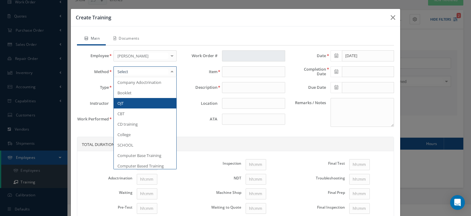
click at [133, 103] on span "OJT" at bounding box center [145, 103] width 63 height 10
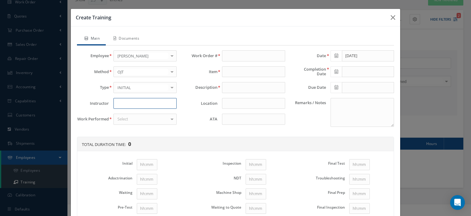
click at [133, 103] on input at bounding box center [145, 103] width 63 height 11
type input "[PERSON_NAME]"
click at [136, 114] on div "Select" at bounding box center [145, 119] width 63 height 11
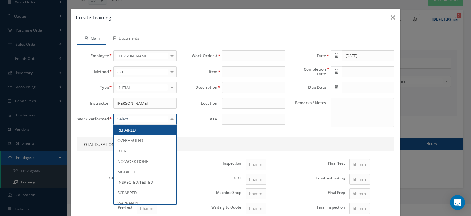
drag, startPoint x: 137, startPoint y: 130, endPoint x: 140, endPoint y: 129, distance: 3.2
click at [137, 129] on span "REPAIRED" at bounding box center [145, 130] width 63 height 10
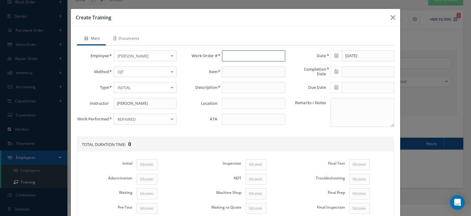
click at [226, 55] on input "text" at bounding box center [253, 55] width 63 height 11
type input "136663"
click at [230, 64] on div "136663" at bounding box center [254, 67] width 56 height 6
type input "PU90-499R3"
type input "SMOKE DETECTOR ASSY"
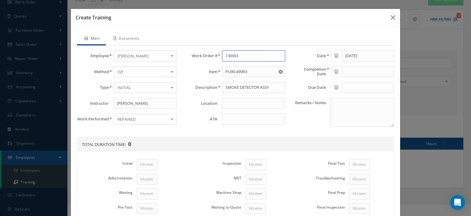
type input "136663"
click at [236, 119] on input at bounding box center [253, 119] width 63 height 11
type input "26-10-02"
click at [335, 56] on icon at bounding box center [337, 55] width 4 height 4
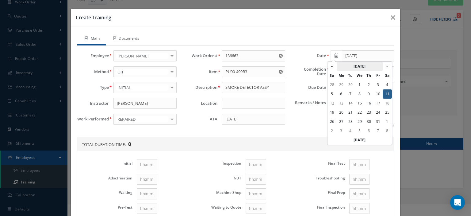
click at [353, 67] on th "October 2025" at bounding box center [360, 66] width 46 height 9
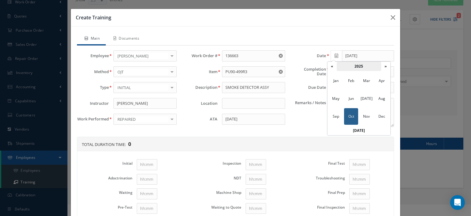
click at [353, 68] on th "2025" at bounding box center [359, 66] width 44 height 9
click at [334, 66] on th "«" at bounding box center [332, 66] width 9 height 9
click at [378, 94] on span "2016" at bounding box center [382, 98] width 14 height 17
click at [350, 114] on span "Oct" at bounding box center [351, 116] width 14 height 17
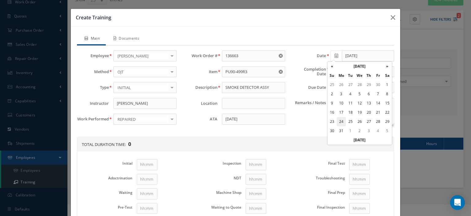
click at [341, 121] on td "24" at bounding box center [341, 121] width 9 height 9
type input "10/24/2016"
click at [335, 72] on icon at bounding box center [337, 71] width 4 height 4
click at [362, 81] on th "October 2017" at bounding box center [360, 81] width 46 height 9
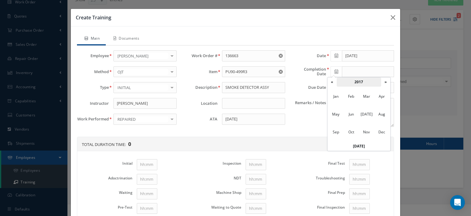
click at [362, 81] on th "2017" at bounding box center [359, 81] width 44 height 9
click at [379, 113] on span "2016" at bounding box center [382, 114] width 14 height 17
click at [354, 132] on span "Oct" at bounding box center [351, 132] width 14 height 17
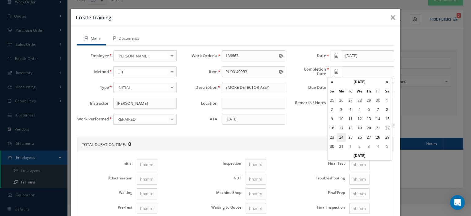
click at [342, 137] on td "24" at bounding box center [341, 137] width 9 height 9
type input "10/24/2016"
click at [355, 109] on textarea "Remarks / Notes" at bounding box center [362, 112] width 63 height 29
paste textarea "Self Training under the supervision of the Chief Inspector"
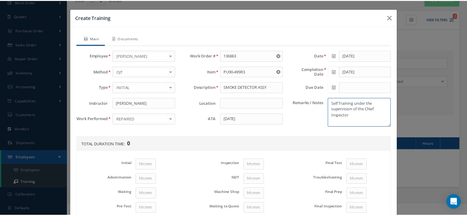
scroll to position [80, 0]
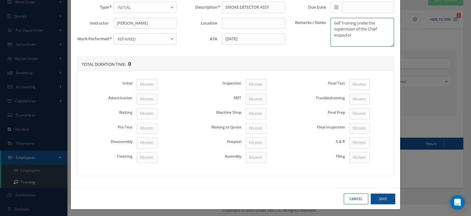
type textarea "Self Training under the supervision of the Chief Inspector"
click at [146, 83] on input "Initial" at bounding box center [147, 84] width 21 height 11
type input "1"
click at [145, 144] on input "Disassembly" at bounding box center [147, 142] width 21 height 11
type input "1"
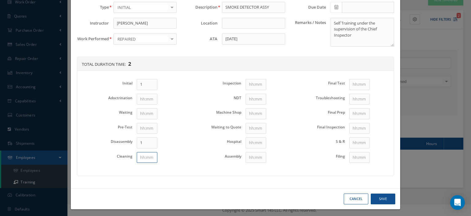
click at [145, 153] on input "Cleaning" at bounding box center [147, 157] width 21 height 11
type input "1"
click at [251, 157] on input "Assembly" at bounding box center [256, 157] width 21 height 11
type input "1"
click at [351, 82] on input "Final Test" at bounding box center [359, 84] width 21 height 11
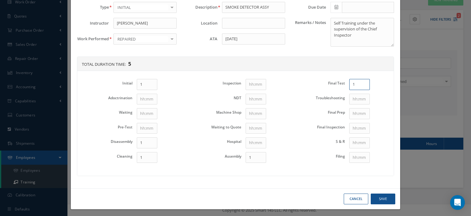
type input "1"
click at [381, 197] on button "Save" at bounding box center [383, 198] width 25 height 11
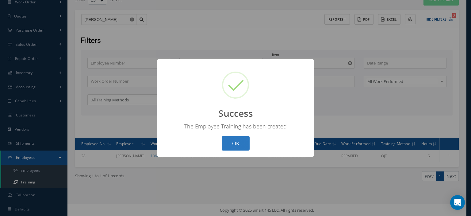
click at [227, 137] on button "OK" at bounding box center [236, 143] width 28 height 14
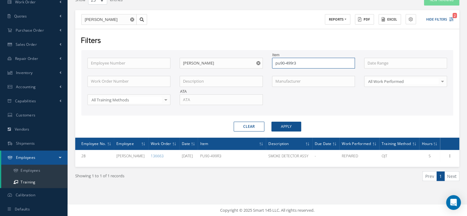
drag, startPoint x: 301, startPoint y: 64, endPoint x: 263, endPoint y: 68, distance: 37.9
click at [264, 67] on div "Employee Number Employee Name Carlos Pena Item pu90-499r3 No Match Found Work O…" at bounding box center [267, 85] width 368 height 55
type input "r"
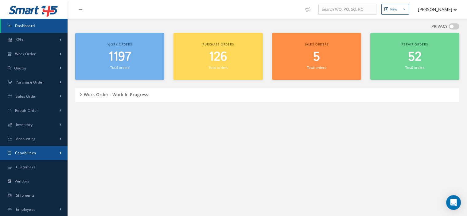
scroll to position [29, 0]
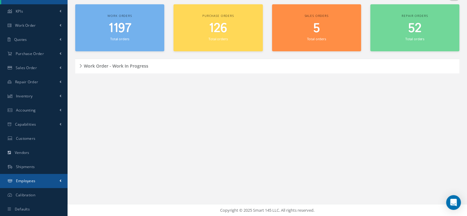
click at [30, 183] on link "Employees" at bounding box center [34, 181] width 68 height 14
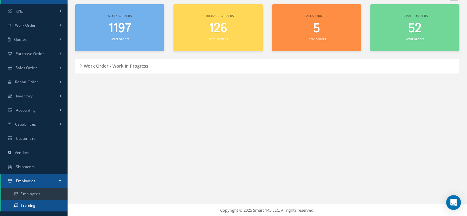
click at [30, 205] on link "Training" at bounding box center [34, 205] width 66 height 12
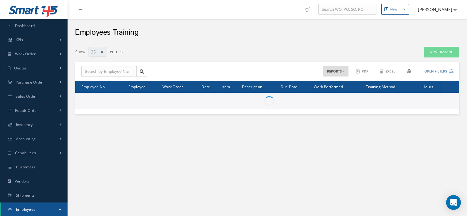
select select "25"
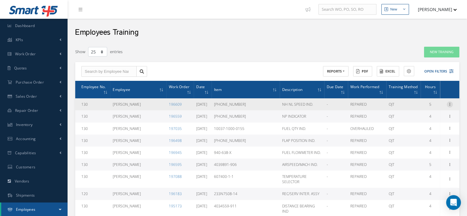
click at [450, 104] on icon at bounding box center [449, 103] width 6 height 5
click at [420, 111] on link "Edit" at bounding box center [421, 108] width 48 height 8
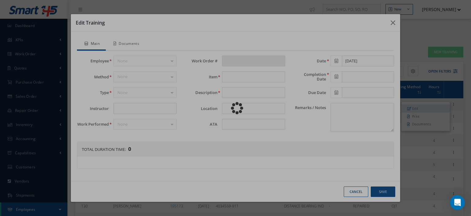
type input "[PERSON_NAME]"
type input "196609"
type input "[PHONE_NUMBER]"
type input "NH NL SPEED IND."
type input "Instruments Shop"
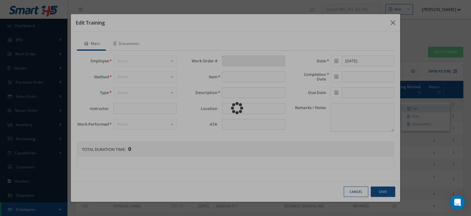
type input "77-11-11"
type input "[DATE]"
type textarea "Self Training under the supervision of the Chief Inspector"
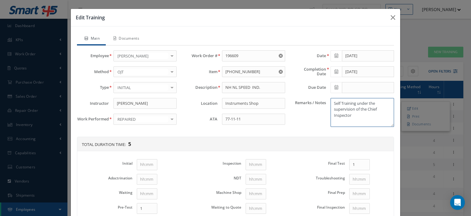
drag, startPoint x: 356, startPoint y: 118, endPoint x: 333, endPoint y: 104, distance: 26.7
click at [326, 99] on div "Self Training under the supervision of the Chief Inspector" at bounding box center [362, 112] width 72 height 29
click at [391, 17] on icon "button" at bounding box center [393, 17] width 5 height 7
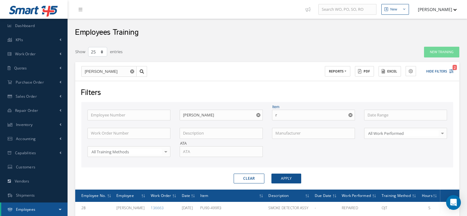
select select "25"
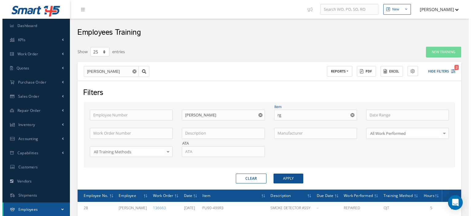
scroll to position [52, 0]
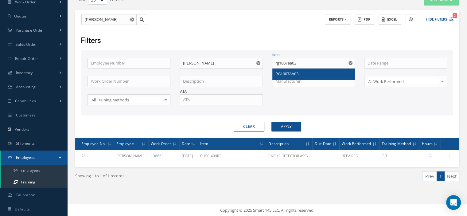
click at [287, 73] on span "RG1007AA03" at bounding box center [286, 74] width 23 height 6
type input "RG1007AA03"
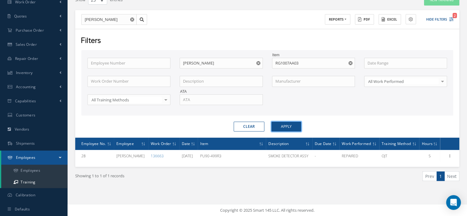
click at [292, 125] on button "Apply" at bounding box center [286, 127] width 30 height 10
click at [434, 2] on button "New Training" at bounding box center [441, 0] width 35 height 11
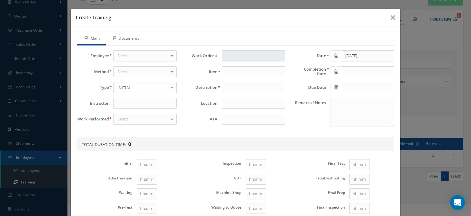
click at [151, 56] on div "Select" at bounding box center [145, 55] width 63 height 11
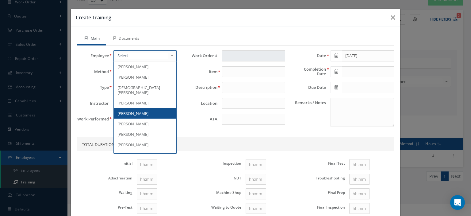
click at [141, 109] on span "[PERSON_NAME]" at bounding box center [145, 113] width 63 height 10
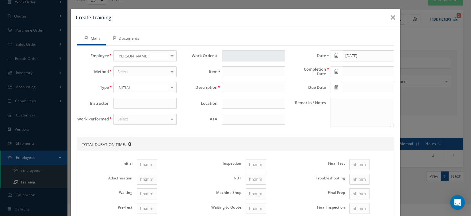
click at [137, 72] on div "Select" at bounding box center [145, 71] width 63 height 11
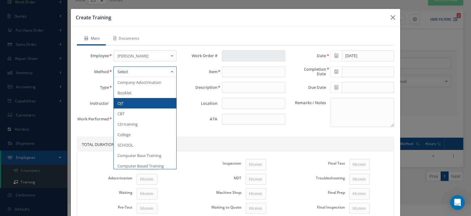
click at [132, 102] on span "OJT" at bounding box center [145, 103] width 63 height 10
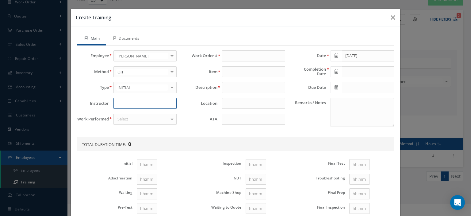
click at [130, 102] on input at bounding box center [145, 103] width 63 height 11
type input "[PERSON_NAME]"
click at [126, 114] on div "Employee Carlos Pena Jose Eduartez Elio Kocijancic Jesus Padron Pedro Rubio Car…" at bounding box center [126, 90] width 109 height 81
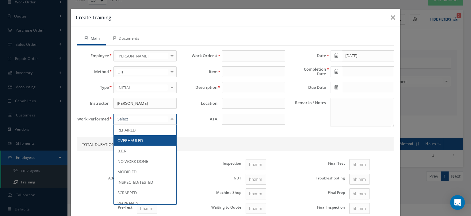
click at [128, 138] on span "OVERHAULED" at bounding box center [130, 140] width 25 height 6
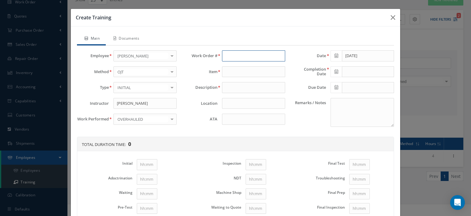
click at [223, 55] on input "text" at bounding box center [253, 55] width 63 height 11
type input "114434"
click at [231, 64] on div "114434" at bounding box center [254, 67] width 56 height 6
type input "RG1007AA03"
type input "FLASHER TIMING UNIT"
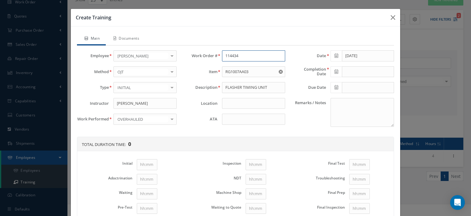
type input "114434"
click at [238, 122] on input at bounding box center [253, 119] width 63 height 11
type input "33-45-01"
click at [335, 57] on icon at bounding box center [337, 55] width 4 height 4
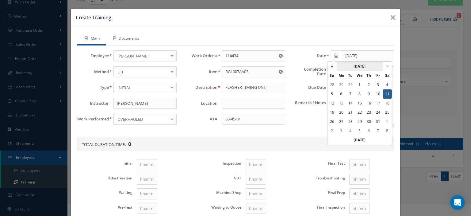
click at [352, 68] on th "October 2025" at bounding box center [360, 66] width 46 height 9
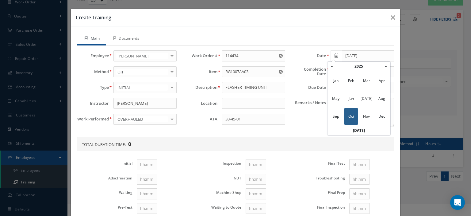
click at [352, 68] on th "2025" at bounding box center [359, 66] width 44 height 9
click at [334, 67] on th "«" at bounding box center [332, 66] width 9 height 9
click at [335, 98] on span "2013" at bounding box center [336, 98] width 14 height 17
click at [335, 84] on span "Jan" at bounding box center [336, 80] width 14 height 17
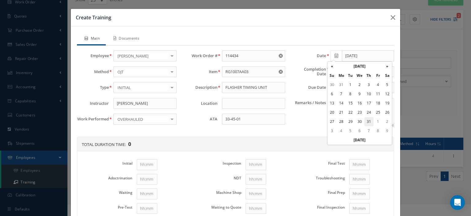
click at [369, 124] on td "31" at bounding box center [369, 121] width 9 height 9
type input "01/31/2013"
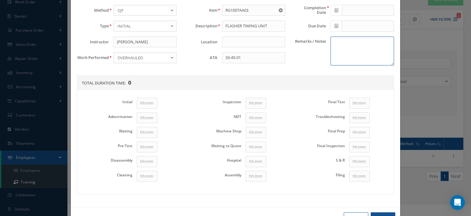
click at [335, 45] on textarea "Remarks / Notes" at bounding box center [362, 51] width 63 height 29
paste textarea "Self Training under the supervision of the Chief Inspector"
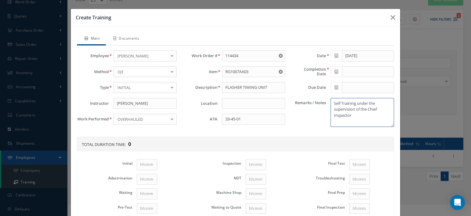
type textarea "Self Training under the supervision of the Chief Inspector"
click at [335, 71] on icon at bounding box center [337, 71] width 4 height 4
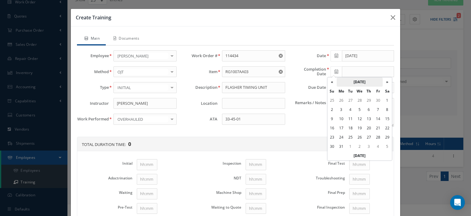
click at [350, 81] on th "October 2016" at bounding box center [360, 81] width 46 height 9
click at [352, 81] on th "2016" at bounding box center [359, 81] width 44 height 9
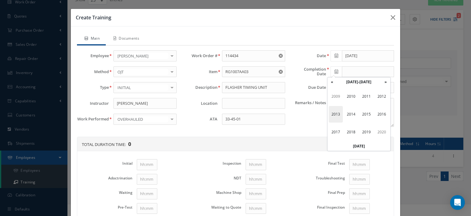
click at [335, 111] on span "2013" at bounding box center [336, 114] width 14 height 17
click at [335, 97] on span "Jan" at bounding box center [336, 96] width 14 height 17
click at [369, 138] on td "31" at bounding box center [369, 137] width 9 height 9
type input "01/31/2013"
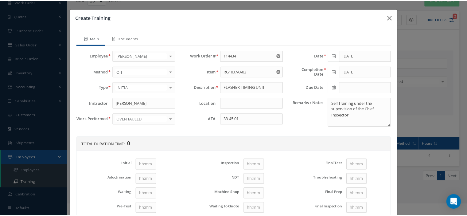
scroll to position [80, 0]
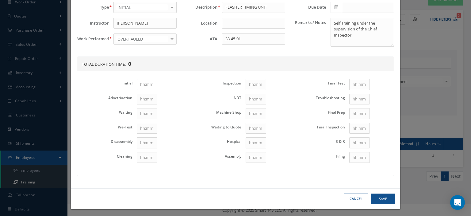
click at [152, 84] on input "Initial" at bounding box center [147, 84] width 21 height 11
type input "1"
click at [147, 145] on input "Disassembly" at bounding box center [147, 142] width 21 height 11
type input "1"
click at [145, 156] on input "Cleaning" at bounding box center [147, 157] width 21 height 11
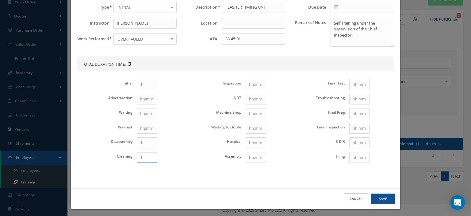
type input "1"
click at [251, 155] on input "Assembly" at bounding box center [256, 157] width 21 height 11
type input "1"
click at [353, 81] on input "Final Test" at bounding box center [359, 84] width 21 height 11
type input "1"
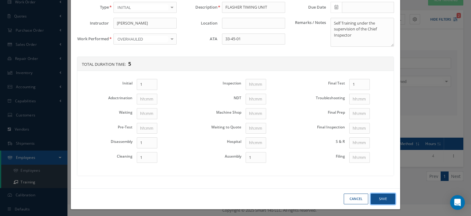
click at [380, 197] on button "Save" at bounding box center [383, 198] width 25 height 11
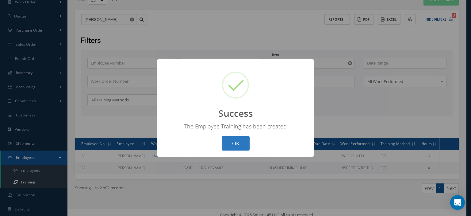
click at [242, 142] on button "OK" at bounding box center [236, 143] width 28 height 14
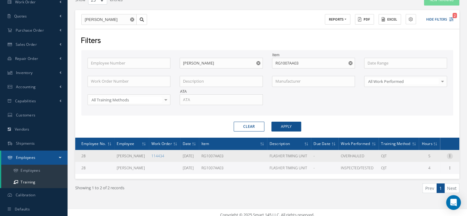
click at [449, 154] on icon at bounding box center [449, 155] width 6 height 5
click at [425, 168] on link "Print" at bounding box center [421, 168] width 48 height 8
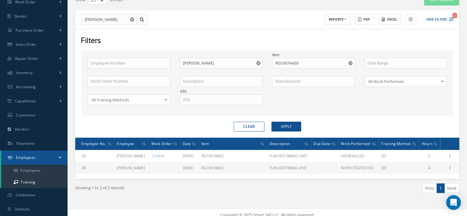
click at [349, 63] on use "Reset" at bounding box center [350, 63] width 4 height 4
click at [207, 99] on input "text" at bounding box center [220, 99] width 83 height 11
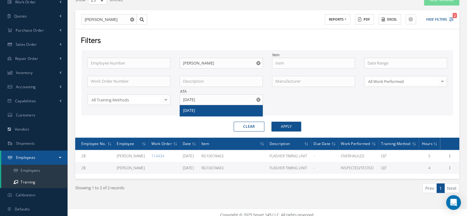
click at [203, 113] on div "26-10-02" at bounding box center [221, 110] width 82 height 11
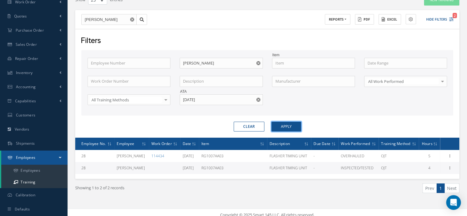
click at [283, 126] on button "Apply" at bounding box center [286, 127] width 30 height 10
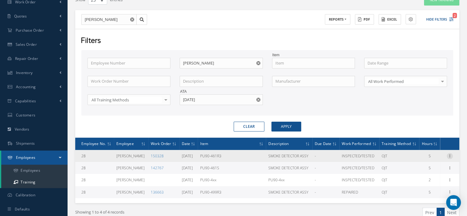
click at [449, 154] on icon at bounding box center [449, 155] width 6 height 5
click at [420, 168] on link "Print" at bounding box center [421, 168] width 48 height 8
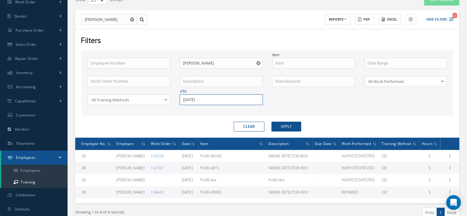
drag, startPoint x: 205, startPoint y: 98, endPoint x: 176, endPoint y: 99, distance: 28.9
click at [176, 99] on div "ATA 26-10-02" at bounding box center [221, 99] width 92 height 11
click at [187, 107] on span "33-45-01" at bounding box center [190, 110] width 15 height 6
click at [291, 127] on button "Apply" at bounding box center [286, 127] width 30 height 10
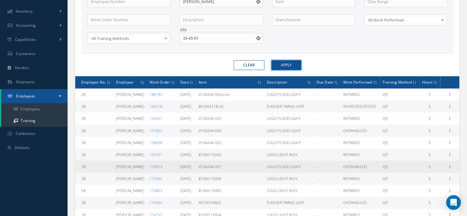
scroll to position [236, 0]
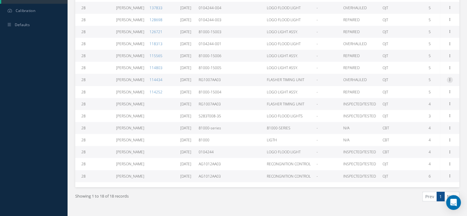
click at [449, 79] on icon at bounding box center [449, 79] width 6 height 5
click at [421, 90] on link "Print" at bounding box center [421, 92] width 48 height 8
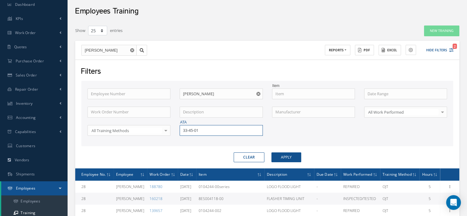
drag, startPoint x: 212, startPoint y: 129, endPoint x: 174, endPoint y: 125, distance: 37.6
click at [176, 125] on div "ATA 33-45-01" at bounding box center [221, 130] width 92 height 11
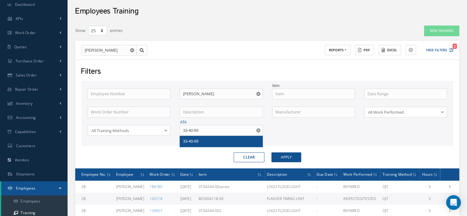
drag, startPoint x: 192, startPoint y: 137, endPoint x: 205, endPoint y: 145, distance: 14.6
click at [194, 140] on span "33-40-69" at bounding box center [190, 141] width 15 height 6
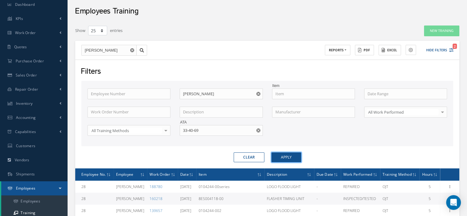
click at [283, 158] on button "Apply" at bounding box center [286, 157] width 30 height 10
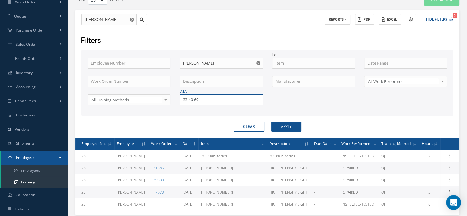
drag, startPoint x: 214, startPoint y: 97, endPoint x: 176, endPoint y: 104, distance: 38.8
click at [176, 104] on div "Employee Number Employee Name Carlos Pena Item Work Order Number Description Ma…" at bounding box center [267, 85] width 368 height 55
click at [185, 106] on div "33-40-39" at bounding box center [221, 110] width 82 height 11
click at [295, 126] on button "Apply" at bounding box center [286, 127] width 30 height 10
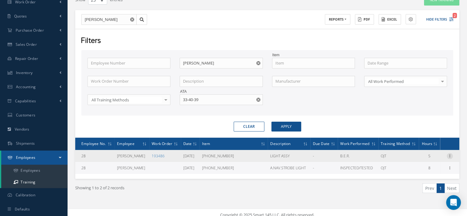
click at [450, 157] on div at bounding box center [449, 156] width 6 height 6
click at [425, 168] on link "Print" at bounding box center [421, 168] width 48 height 8
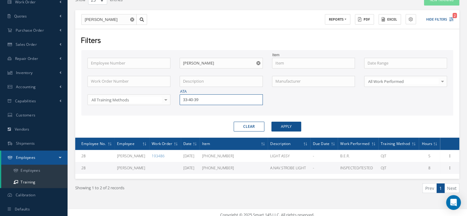
drag, startPoint x: 209, startPoint y: 100, endPoint x: 180, endPoint y: 100, distance: 29.1
click at [184, 102] on input "33-40-39" at bounding box center [220, 99] width 83 height 11
click at [183, 105] on div "33-40-69" at bounding box center [221, 110] width 82 height 11
click at [287, 126] on button "Apply" at bounding box center [286, 127] width 30 height 10
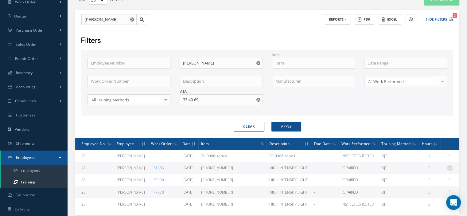
click at [449, 166] on icon at bounding box center [449, 167] width 6 height 5
click at [416, 176] on link "Print" at bounding box center [421, 180] width 48 height 8
click at [173, 97] on div "Employee Number Employee Name Carlos Pena Item Work Order Number Description Ma…" at bounding box center [267, 85] width 368 height 55
click at [203, 111] on div "33-40-38" at bounding box center [221, 110] width 76 height 6
click at [283, 125] on button "Apply" at bounding box center [286, 127] width 30 height 10
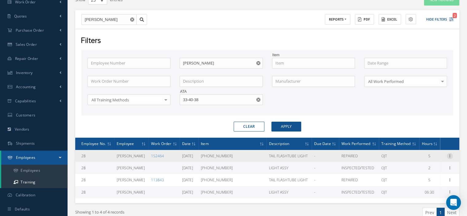
click at [448, 156] on icon at bounding box center [449, 155] width 6 height 5
click at [419, 167] on link "Print" at bounding box center [421, 168] width 48 height 8
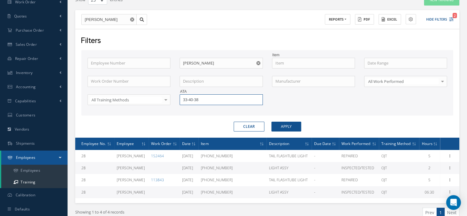
drag, startPoint x: 215, startPoint y: 100, endPoint x: 176, endPoint y: 102, distance: 39.0
click at [177, 102] on div "ATA 33-40-38" at bounding box center [221, 99] width 92 height 11
type input "33-40-95"
click at [206, 109] on div "33-40-95" at bounding box center [221, 110] width 76 height 6
click at [279, 130] on div "Filters Employee Number Employee Name Carlos Pena Item Work Order Number Descri…" at bounding box center [267, 83] width 384 height 109
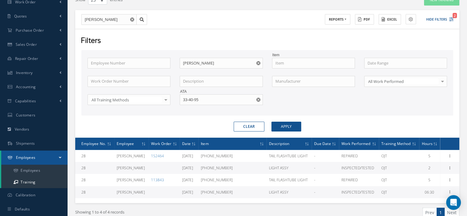
click at [258, 98] on icon "Reset" at bounding box center [258, 100] width 4 height 4
click at [287, 64] on input "text" at bounding box center [313, 63] width 83 height 11
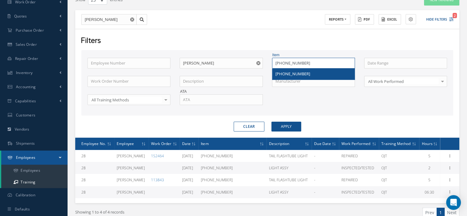
type input "30-1099-1"
click at [310, 72] on div "30-1099-1" at bounding box center [313, 74] width 76 height 6
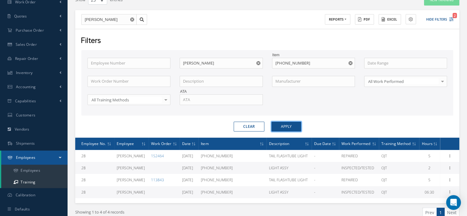
click at [289, 126] on button "Apply" at bounding box center [286, 127] width 30 height 10
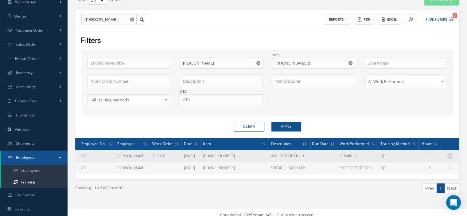
click at [448, 154] on icon at bounding box center [449, 155] width 6 height 5
click at [415, 168] on link "Print" at bounding box center [421, 168] width 48 height 8
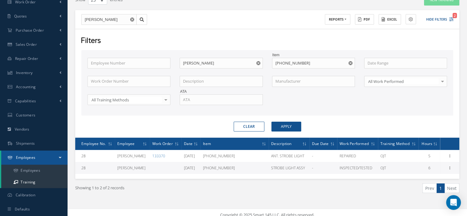
click at [349, 62] on icon "Reset" at bounding box center [350, 63] width 4 height 4
click at [189, 98] on input "text" at bounding box center [220, 99] width 83 height 11
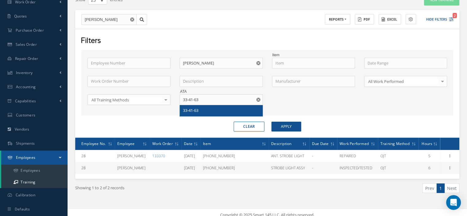
click at [189, 105] on div "33-41-63" at bounding box center [221, 110] width 82 height 11
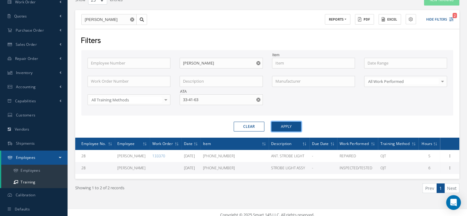
click at [277, 126] on button "Apply" at bounding box center [286, 127] width 30 height 10
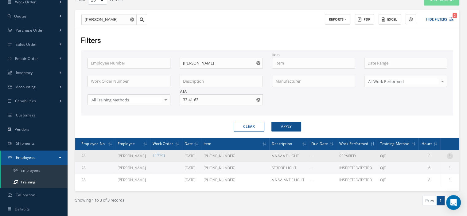
click at [449, 153] on icon at bounding box center [449, 155] width 6 height 5
click at [417, 166] on link "Print" at bounding box center [421, 168] width 48 height 8
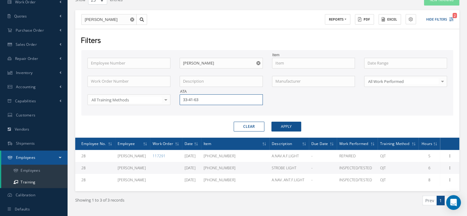
drag, startPoint x: 225, startPoint y: 97, endPoint x: 191, endPoint y: 96, distance: 33.1
click at [191, 96] on input "33-41-63" at bounding box center [220, 99] width 83 height 11
click at [195, 107] on span "33-40-94" at bounding box center [190, 110] width 15 height 6
click at [282, 128] on button "Apply" at bounding box center [286, 127] width 30 height 10
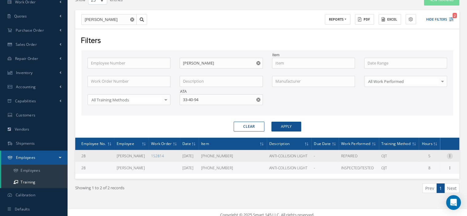
click at [450, 154] on icon at bounding box center [449, 155] width 6 height 5
click at [418, 166] on link "Print" at bounding box center [421, 168] width 48 height 8
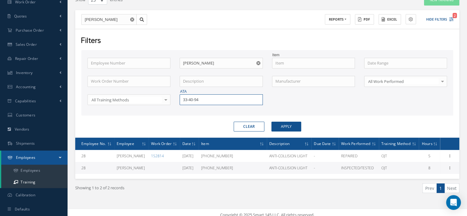
drag, startPoint x: 210, startPoint y: 102, endPoint x: 172, endPoint y: 97, distance: 38.7
click at [172, 97] on div "Employee Number Employee Name Carlos Pena Item Work Order Number Description Ma…" at bounding box center [267, 85] width 368 height 55
click at [192, 107] on span "33-43-11" at bounding box center [190, 110] width 15 height 6
click at [275, 127] on button "Apply" at bounding box center [286, 127] width 30 height 10
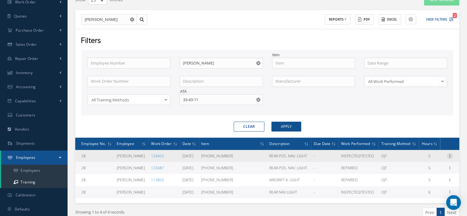
click at [449, 153] on icon at bounding box center [449, 155] width 6 height 5
click at [420, 164] on link "Print" at bounding box center [421, 168] width 48 height 8
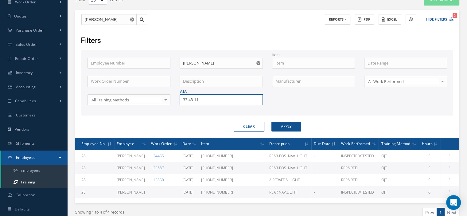
drag, startPoint x: 206, startPoint y: 99, endPoint x: 175, endPoint y: 104, distance: 31.1
click at [175, 104] on div "Employee Number Employee Name Carlos Pena Item Work Order Number Description Ma…" at bounding box center [267, 85] width 368 height 55
click at [188, 107] on span "33-44-19" at bounding box center [190, 110] width 15 height 6
click at [278, 122] on button "Apply" at bounding box center [286, 127] width 30 height 10
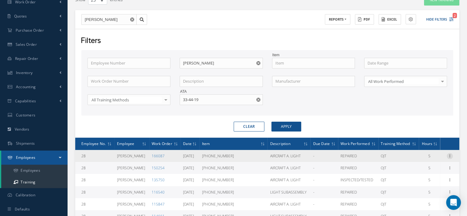
click at [448, 154] on icon at bounding box center [449, 155] width 6 height 5
click at [422, 166] on link "Print" at bounding box center [421, 168] width 48 height 8
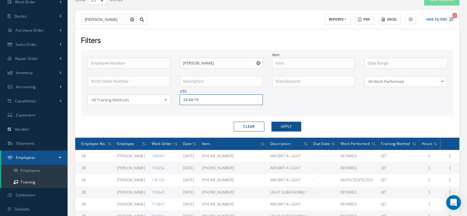
drag, startPoint x: 205, startPoint y: 101, endPoint x: 174, endPoint y: 100, distance: 30.7
click at [174, 100] on div "Employee Number Employee Name Carlos Pena Item Work Order Number Description Ma…" at bounding box center [267, 85] width 368 height 55
click at [191, 109] on span "33-41-25" at bounding box center [190, 110] width 15 height 6
click at [285, 125] on button "Apply" at bounding box center [286, 127] width 30 height 10
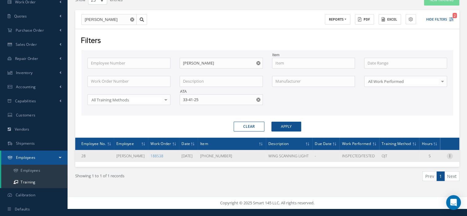
click at [448, 156] on icon at bounding box center [449, 155] width 6 height 5
click at [427, 164] on link "Print" at bounding box center [421, 168] width 48 height 8
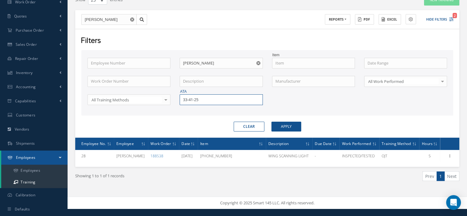
drag, startPoint x: 201, startPoint y: 100, endPoint x: 182, endPoint y: 99, distance: 19.6
click at [182, 99] on input "33-41-25" at bounding box center [220, 99] width 83 height 11
click at [189, 111] on span "33-31-06" at bounding box center [190, 110] width 15 height 6
click at [289, 127] on button "Apply" at bounding box center [286, 127] width 30 height 10
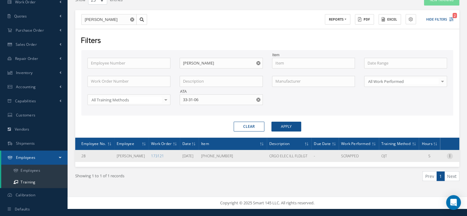
click at [450, 153] on icon at bounding box center [449, 155] width 6 height 5
click at [422, 165] on link "Print" at bounding box center [421, 168] width 48 height 8
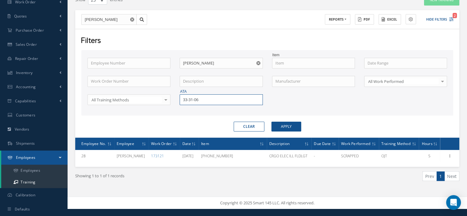
drag, startPoint x: 203, startPoint y: 99, endPoint x: 184, endPoint y: 97, distance: 18.8
click at [184, 97] on input "33-31-06" at bounding box center [220, 99] width 83 height 11
click at [189, 108] on span "33-51-17" at bounding box center [190, 110] width 15 height 6
click at [277, 128] on button "Apply" at bounding box center [286, 127] width 30 height 10
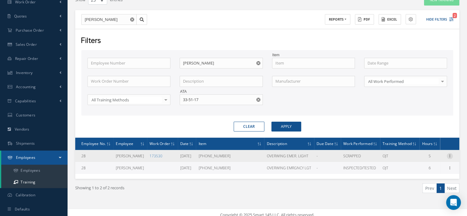
click at [448, 154] on icon at bounding box center [449, 155] width 6 height 5
click at [420, 167] on link "Print" at bounding box center [421, 168] width 48 height 8
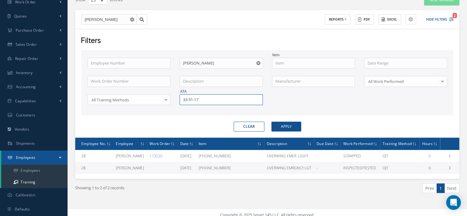
drag, startPoint x: 202, startPoint y: 99, endPoint x: 179, endPoint y: 95, distance: 23.4
click at [179, 95] on input "33-51-17" at bounding box center [220, 99] width 83 height 11
click at [190, 110] on span "33-43-12" at bounding box center [190, 110] width 15 height 6
click at [284, 124] on button "Apply" at bounding box center [286, 127] width 30 height 10
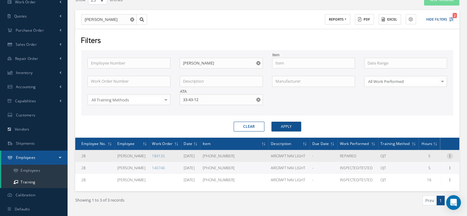
click at [449, 153] on icon at bounding box center [449, 155] width 6 height 5
click at [419, 166] on link "Print" at bounding box center [421, 168] width 48 height 8
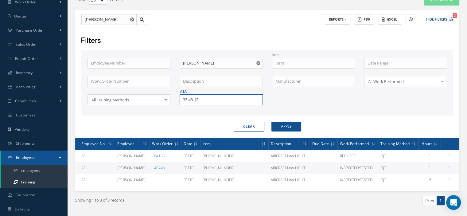
drag, startPoint x: 202, startPoint y: 99, endPoint x: 182, endPoint y: 95, distance: 20.9
click at [182, 95] on input "33-43-12" at bounding box center [220, 99] width 83 height 11
click at [191, 110] on span "33-41-27" at bounding box center [190, 110] width 15 height 6
click at [278, 125] on button "Apply" at bounding box center [286, 127] width 30 height 10
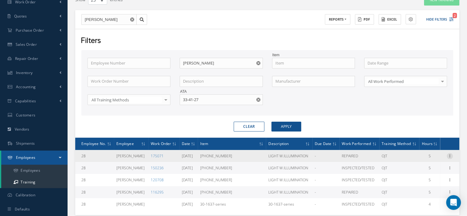
click at [449, 156] on icon at bounding box center [449, 155] width 6 height 5
click at [419, 166] on link "Print" at bounding box center [421, 168] width 48 height 8
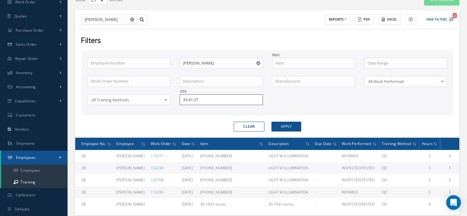
drag, startPoint x: 211, startPoint y: 100, endPoint x: 179, endPoint y: 98, distance: 32.0
click at [179, 98] on input "33-41-27" at bounding box center [220, 99] width 83 height 11
click at [191, 107] on span "33-43-08" at bounding box center [190, 110] width 15 height 6
click at [286, 127] on button "Apply" at bounding box center [286, 127] width 30 height 10
click at [203, 100] on input "33-43-08" at bounding box center [220, 99] width 83 height 11
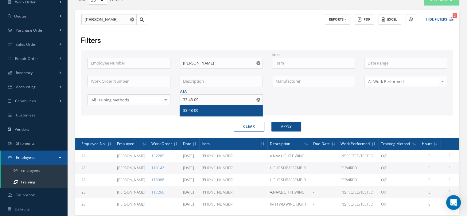
click at [204, 110] on div "33-43-09" at bounding box center [221, 110] width 76 height 6
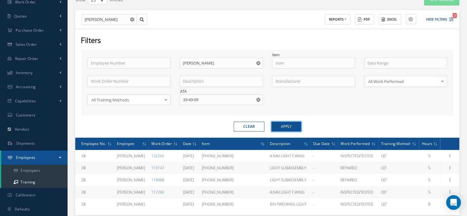
click at [292, 125] on button "Apply" at bounding box center [286, 127] width 30 height 10
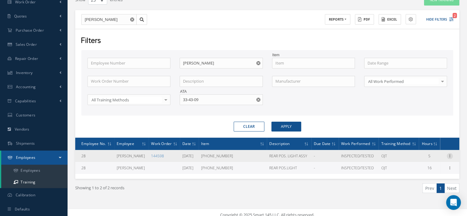
click at [449, 156] on icon at bounding box center [449, 155] width 6 height 5
click at [420, 165] on link "Print" at bounding box center [421, 168] width 48 height 8
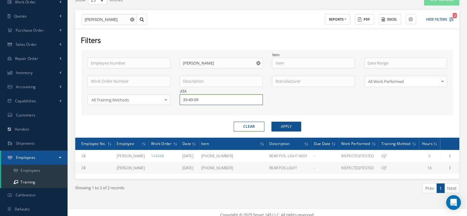
drag, startPoint x: 207, startPoint y: 98, endPoint x: 171, endPoint y: 96, distance: 36.0
click at [172, 96] on div "Employee Number Employee Name Carlos Pena Item Work Order Number Description Ma…" at bounding box center [267, 85] width 368 height 55
click at [183, 108] on span "33-43-08" at bounding box center [190, 110] width 15 height 6
click at [290, 126] on button "Apply" at bounding box center [286, 127] width 30 height 10
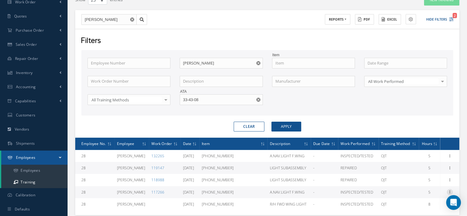
click at [450, 189] on icon at bounding box center [449, 191] width 6 height 5
click at [414, 205] on link "Print" at bounding box center [421, 204] width 48 height 8
drag, startPoint x: 217, startPoint y: 102, endPoint x: 176, endPoint y: 103, distance: 41.1
click at [176, 103] on div "ATA 33-43-08" at bounding box center [221, 99] width 92 height 11
click at [193, 107] on span "33-44-13" at bounding box center [190, 110] width 15 height 6
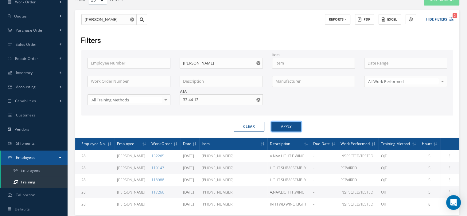
click at [299, 125] on button "Apply" at bounding box center [286, 127] width 30 height 10
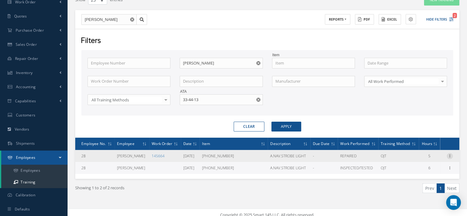
click at [447, 155] on icon at bounding box center [449, 155] width 6 height 5
click at [419, 164] on link "Print" at bounding box center [421, 168] width 48 height 8
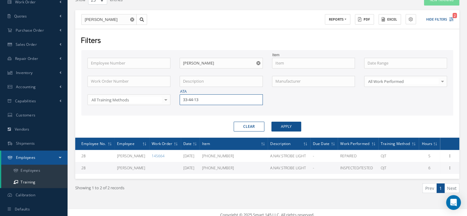
click at [200, 98] on input "33-44-13" at bounding box center [220, 99] width 83 height 11
click at [212, 108] on div "33-44-15" at bounding box center [221, 110] width 76 height 6
click at [287, 126] on button "Apply" at bounding box center [286, 127] width 30 height 10
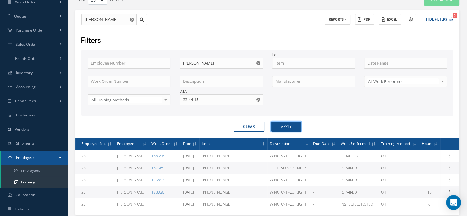
scroll to position [92, 0]
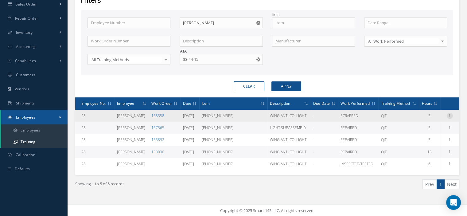
click at [450, 114] on icon at bounding box center [449, 115] width 6 height 5
click at [411, 126] on link "Print" at bounding box center [421, 127] width 48 height 8
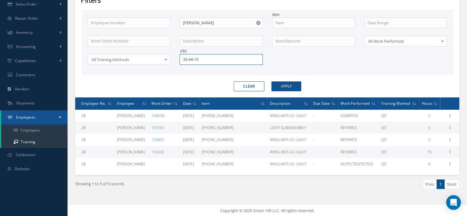
drag, startPoint x: 206, startPoint y: 59, endPoint x: 190, endPoint y: 64, distance: 17.4
click at [190, 64] on input "33-44-15" at bounding box center [220, 59] width 83 height 11
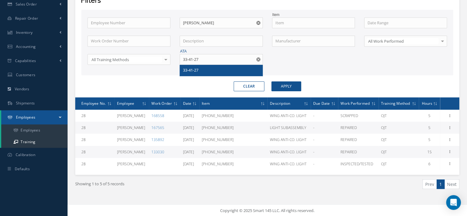
click at [227, 71] on div "33-41-27" at bounding box center [221, 70] width 76 height 6
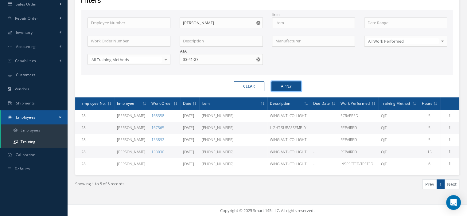
click at [281, 87] on button "Apply" at bounding box center [286, 86] width 30 height 10
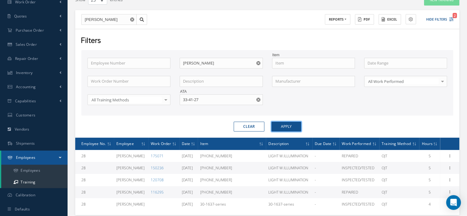
scroll to position [92, 0]
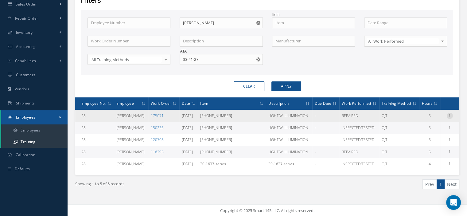
click at [448, 113] on icon at bounding box center [449, 115] width 6 height 5
click at [416, 125] on link "Print" at bounding box center [421, 127] width 48 height 8
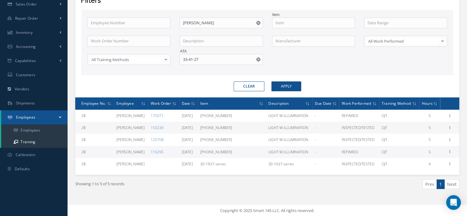
scroll to position [0, 0]
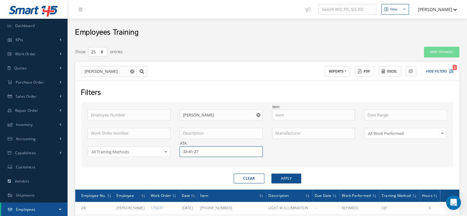
drag, startPoint x: 206, startPoint y: 151, endPoint x: 179, endPoint y: 154, distance: 27.2
click at [179, 154] on div "ATA 33-41-27" at bounding box center [221, 151] width 92 height 11
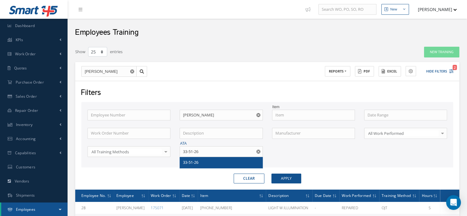
click at [200, 162] on div "33-51-26" at bounding box center [221, 162] width 76 height 6
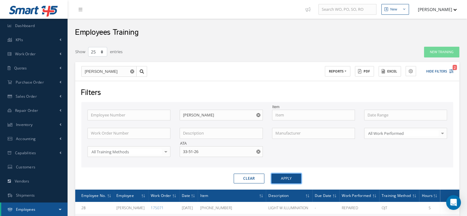
click at [280, 179] on button "Apply" at bounding box center [286, 178] width 30 height 10
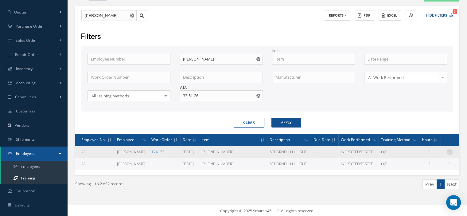
click at [450, 150] on icon at bounding box center [449, 151] width 6 height 5
click at [418, 162] on link "Print" at bounding box center [421, 164] width 48 height 8
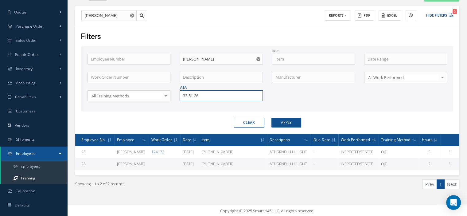
drag, startPoint x: 203, startPoint y: 96, endPoint x: 161, endPoint y: 91, distance: 42.7
click at [161, 91] on div "Employee Number Employee Name Carlos Pena Item Work Order Number Description Ma…" at bounding box center [267, 81] width 368 height 55
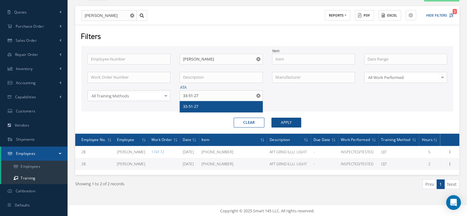
click at [187, 106] on span "33-51-27" at bounding box center [190, 106] width 15 height 6
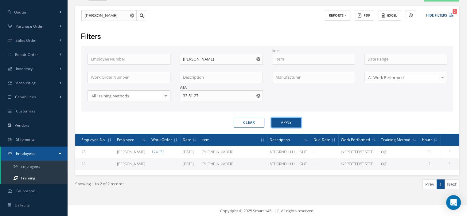
click at [290, 124] on button "Apply" at bounding box center [286, 123] width 30 height 10
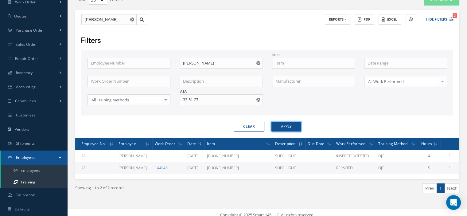
scroll to position [56, 0]
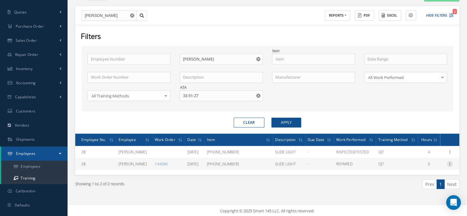
click at [447, 162] on icon at bounding box center [449, 163] width 6 height 5
click at [418, 172] on link "Print" at bounding box center [421, 176] width 48 height 8
drag, startPoint x: 209, startPoint y: 95, endPoint x: 172, endPoint y: 92, distance: 36.6
click at [172, 92] on div "Employee Number Employee Name Carlos Pena Item Work Order Number Description Ma…" at bounding box center [267, 81] width 368 height 55
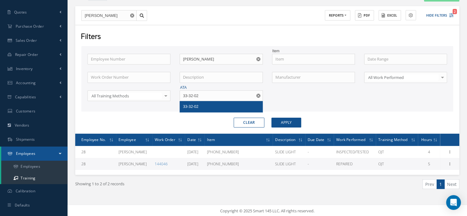
click at [190, 107] on span "33-32-02" at bounding box center [190, 106] width 15 height 6
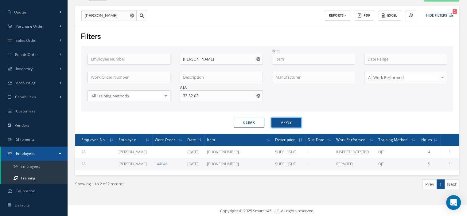
click at [279, 122] on button "Apply" at bounding box center [286, 123] width 30 height 10
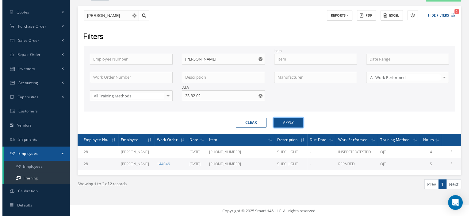
scroll to position [52, 0]
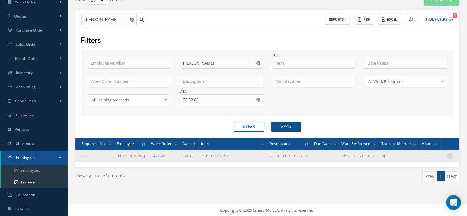
click at [449, 153] on icon at bounding box center [449, 155] width 6 height 5
click at [420, 167] on link "Print" at bounding box center [421, 168] width 48 height 8
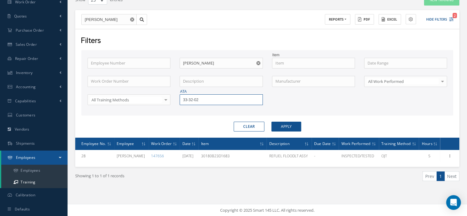
drag, startPoint x: 212, startPoint y: 100, endPoint x: 167, endPoint y: 98, distance: 45.2
click at [167, 98] on div "Employee Number Employee Name Carlos Pena Item Work Order Number Description Ma…" at bounding box center [267, 85] width 368 height 55
click at [188, 110] on span "33-41-58" at bounding box center [190, 110] width 15 height 6
click at [297, 125] on button "Apply" at bounding box center [286, 127] width 30 height 10
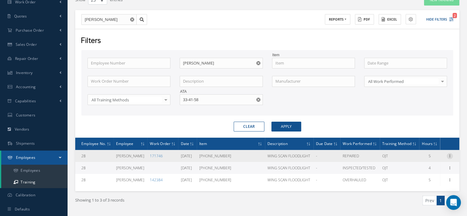
click at [448, 154] on icon at bounding box center [449, 155] width 6 height 5
click at [406, 167] on icon at bounding box center [405, 167] width 4 height 3
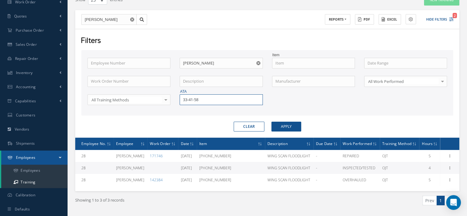
drag, startPoint x: 207, startPoint y: 98, endPoint x: 157, endPoint y: 101, distance: 50.1
click at [158, 101] on div "Employee Number Employee Name Carlos Pena Item Work Order Number Description Ma…" at bounding box center [267, 85] width 368 height 55
click at [187, 108] on span "33-49-11" at bounding box center [190, 110] width 15 height 6
click at [291, 126] on button "Apply" at bounding box center [286, 127] width 30 height 10
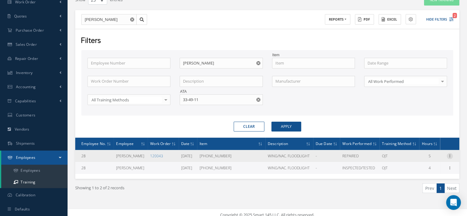
click at [449, 154] on icon at bounding box center [449, 155] width 6 height 5
click at [418, 165] on link "Print" at bounding box center [421, 168] width 48 height 8
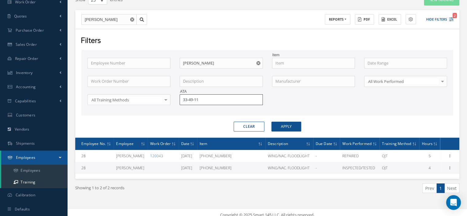
drag, startPoint x: 201, startPoint y: 98, endPoint x: 167, endPoint y: 96, distance: 34.1
click at [168, 96] on div "Employee Number Employee Name Carlos Pena Item Work Order Number Description Ma…" at bounding box center [267, 85] width 368 height 55
click at [193, 107] on span "33-51-44" at bounding box center [190, 110] width 15 height 6
click at [280, 128] on button "Apply" at bounding box center [286, 127] width 30 height 10
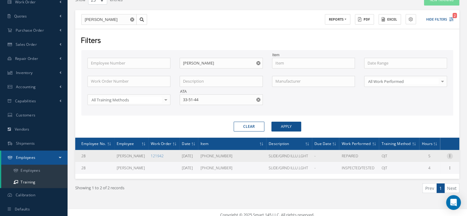
click at [448, 154] on icon at bounding box center [449, 155] width 6 height 5
click at [416, 167] on link "Print" at bounding box center [421, 168] width 48 height 8
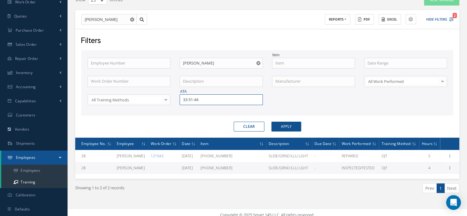
drag, startPoint x: 208, startPoint y: 102, endPoint x: 160, endPoint y: 95, distance: 48.6
click at [160, 95] on div "Employee Number Employee Name Carlos Pena Item Work Order Number Description Ma…" at bounding box center [267, 85] width 368 height 55
click at [195, 110] on span "33-41-70" at bounding box center [190, 110] width 15 height 6
click at [290, 127] on button "Apply" at bounding box center [286, 127] width 30 height 10
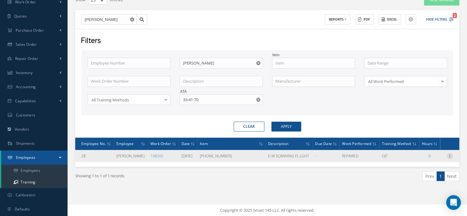
click at [449, 153] on icon at bounding box center [449, 155] width 6 height 5
click at [419, 164] on link "Print" at bounding box center [421, 168] width 48 height 8
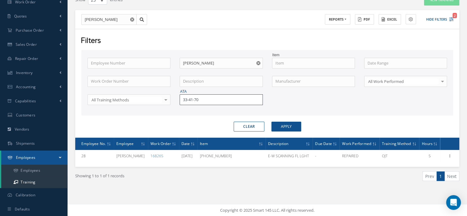
drag, startPoint x: 205, startPoint y: 100, endPoint x: 156, endPoint y: 94, distance: 48.9
click at [156, 94] on div "Employee Number Employee Name Carlos Pena Item Work Order Number Description Ma…" at bounding box center [267, 85] width 368 height 55
click at [198, 109] on span "33-41-77" at bounding box center [190, 110] width 15 height 6
click at [283, 125] on button "Apply" at bounding box center [286, 127] width 30 height 10
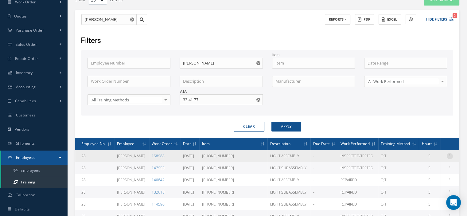
click at [450, 153] on icon at bounding box center [449, 155] width 6 height 5
click at [419, 166] on link "Print" at bounding box center [421, 168] width 48 height 8
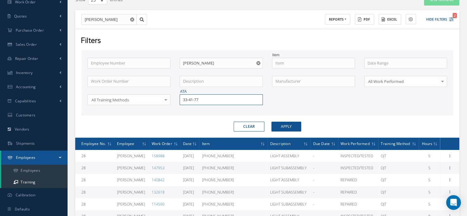
drag, startPoint x: 187, startPoint y: 97, endPoint x: 153, endPoint y: 93, distance: 33.6
click at [153, 93] on div "Employee Number Employee Name Carlos Pena Item Work Order Number Description Ma…" at bounding box center [267, 85] width 368 height 55
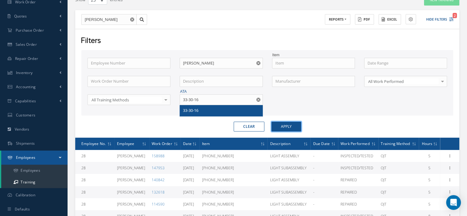
click at [281, 126] on button "Apply" at bounding box center [286, 127] width 30 height 10
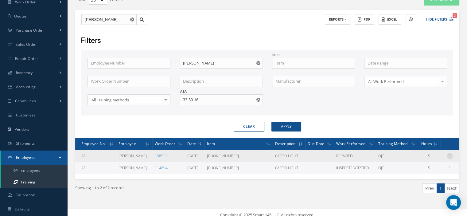
click at [449, 153] on icon at bounding box center [449, 155] width 6 height 5
click at [419, 164] on link "Print" at bounding box center [421, 168] width 48 height 8
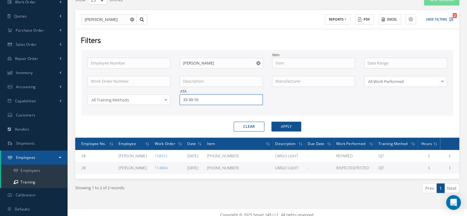
drag, startPoint x: 226, startPoint y: 104, endPoint x: 167, endPoint y: 100, distance: 59.0
click at [167, 100] on div "Employee Number Employee Name Carlos Pena Item Work Order Number Description Ma…" at bounding box center [267, 85] width 368 height 55
click at [188, 107] on span "33-41-80" at bounding box center [190, 110] width 15 height 6
click at [295, 125] on button "Apply" at bounding box center [286, 127] width 30 height 10
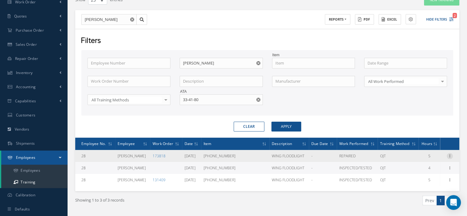
click at [450, 155] on icon at bounding box center [449, 155] width 6 height 5
click at [423, 166] on link "Print" at bounding box center [421, 168] width 48 height 8
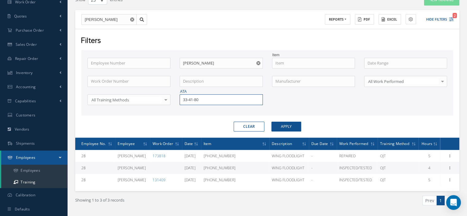
drag, startPoint x: 201, startPoint y: 95, endPoint x: 165, endPoint y: 95, distance: 35.9
click at [164, 95] on div "Employee Number Employee Name Carlos Pena Item Work Order Number Description Ma…" at bounding box center [267, 85] width 368 height 55
click at [184, 111] on span "33-44-24" at bounding box center [190, 110] width 15 height 6
click at [294, 125] on button "Apply" at bounding box center [286, 127] width 30 height 10
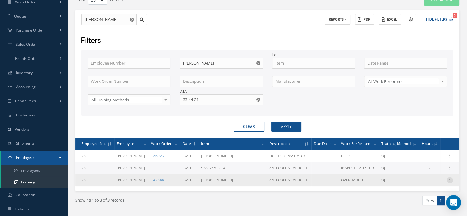
click at [450, 177] on icon at bounding box center [449, 179] width 6 height 5
click at [419, 190] on link "Print" at bounding box center [421, 192] width 48 height 8
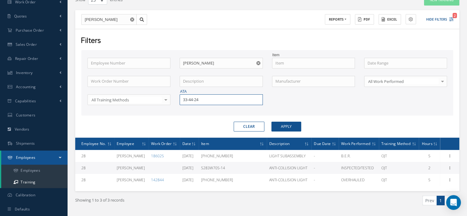
drag, startPoint x: 204, startPoint y: 100, endPoint x: 176, endPoint y: 95, distance: 28.6
click at [176, 95] on div "ATA 33-44-24" at bounding box center [221, 99] width 92 height 11
type input "33-51-49"
drag, startPoint x: 190, startPoint y: 107, endPoint x: 256, endPoint y: 140, distance: 73.4
click at [190, 108] on span "33-51-49" at bounding box center [190, 110] width 15 height 6
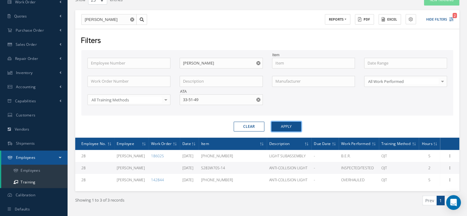
click at [292, 126] on button "Apply" at bounding box center [286, 127] width 30 height 10
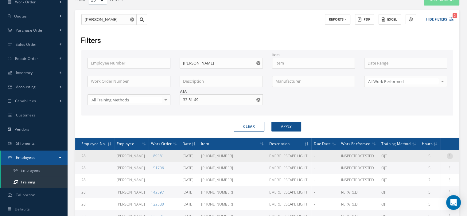
click at [449, 156] on icon at bounding box center [449, 155] width 6 height 5
click at [417, 166] on link "Print" at bounding box center [421, 168] width 48 height 8
click at [450, 156] on icon at bounding box center [449, 155] width 6 height 5
click at [417, 159] on link "Edit" at bounding box center [421, 160] width 48 height 8
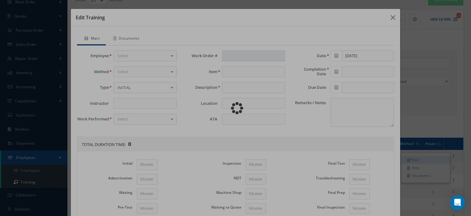
type input "[PERSON_NAME]"
type input "189381"
type input "30-2341-17"
type input "EMERG. ESCAPE LIGHT"
type input "33-51-49"
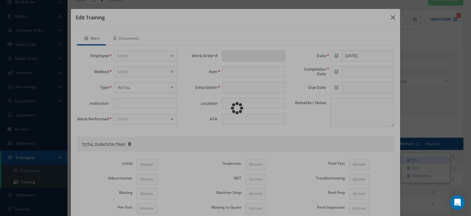
type input "08/15/2024"
type textarea "Self-training under the supervision of the Chief Inspector"
type input "1"
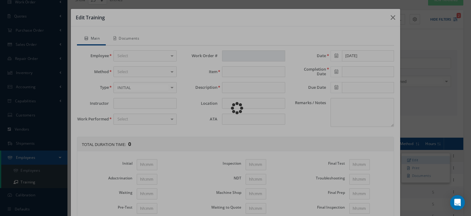
type input "1"
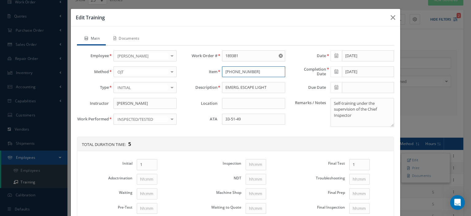
click at [246, 71] on input "30-2341-17" at bounding box center [253, 71] width 63 height 11
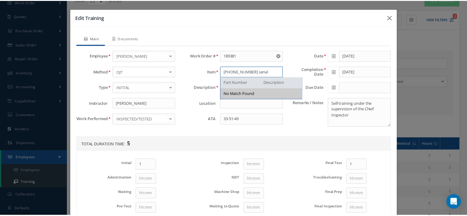
scroll to position [80, 0]
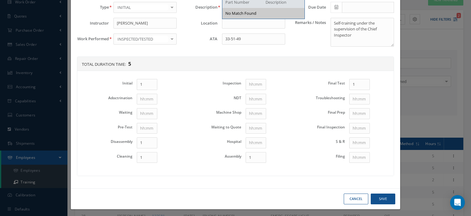
type input "30-2341-17 serial"
click at [373, 195] on button "Save" at bounding box center [383, 198] width 25 height 11
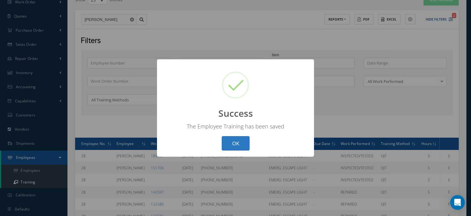
click at [234, 142] on button "OK" at bounding box center [236, 143] width 28 height 14
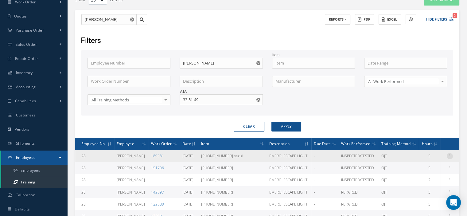
click at [451, 155] on icon at bounding box center [449, 155] width 6 height 5
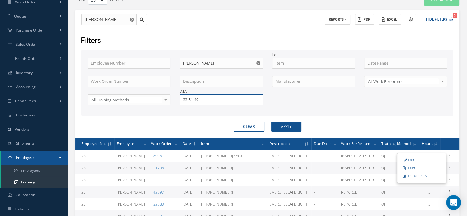
drag, startPoint x: 205, startPoint y: 101, endPoint x: 160, endPoint y: 97, distance: 44.9
click at [160, 97] on div "Employee Number Employee Name Carlos Pena Item Work Order Number Description Ma…" at bounding box center [267, 85] width 368 height 55
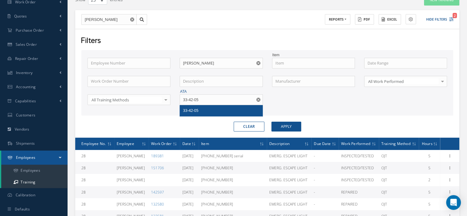
click at [208, 111] on div "33-42-05" at bounding box center [221, 110] width 76 height 6
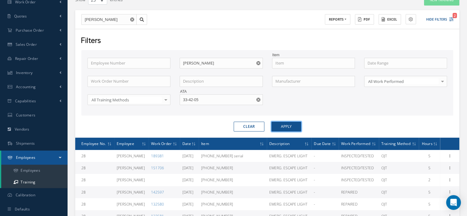
click at [280, 124] on button "Apply" at bounding box center [286, 127] width 30 height 10
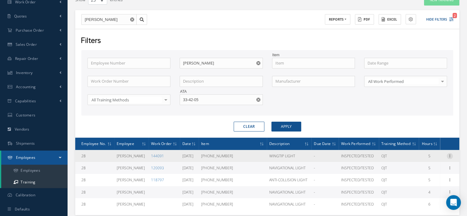
click at [448, 155] on icon at bounding box center [449, 155] width 6 height 5
click at [424, 166] on link "Print" at bounding box center [421, 168] width 48 height 8
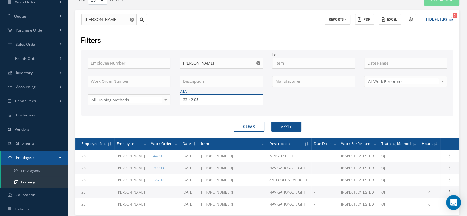
drag, startPoint x: 190, startPoint y: 99, endPoint x: 154, endPoint y: 97, distance: 35.4
click at [154, 97] on div "Employee Number Employee Name Carlos Pena Item Work Order Number Description Ma…" at bounding box center [267, 85] width 368 height 55
type input "33-41-78"
click at [186, 107] on span "33-41-78" at bounding box center [190, 110] width 15 height 6
click at [285, 129] on button "Apply" at bounding box center [286, 127] width 30 height 10
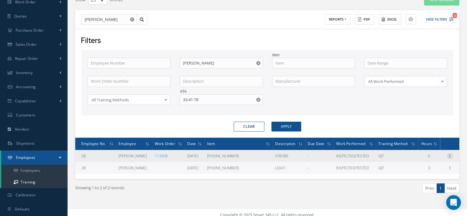
click at [449, 157] on div at bounding box center [449, 156] width 6 height 6
click at [421, 167] on link "Print" at bounding box center [421, 168] width 48 height 8
